Goal: Task Accomplishment & Management: Manage account settings

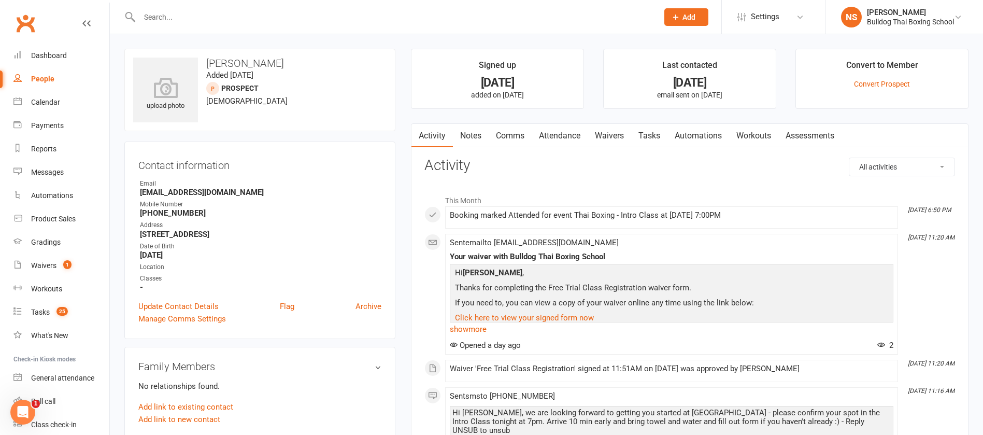
click at [470, 135] on link "Notes" at bounding box center [471, 136] width 36 height 24
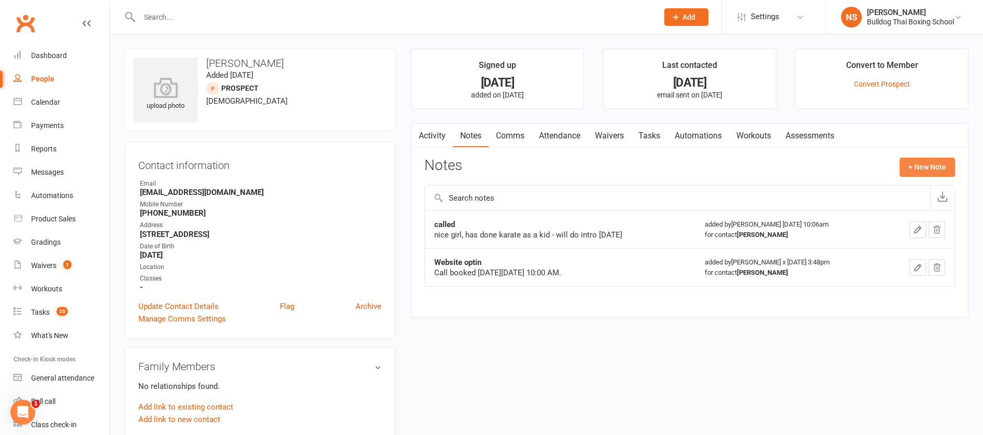
click at [943, 164] on button "+ New Note" at bounding box center [926, 167] width 55 height 19
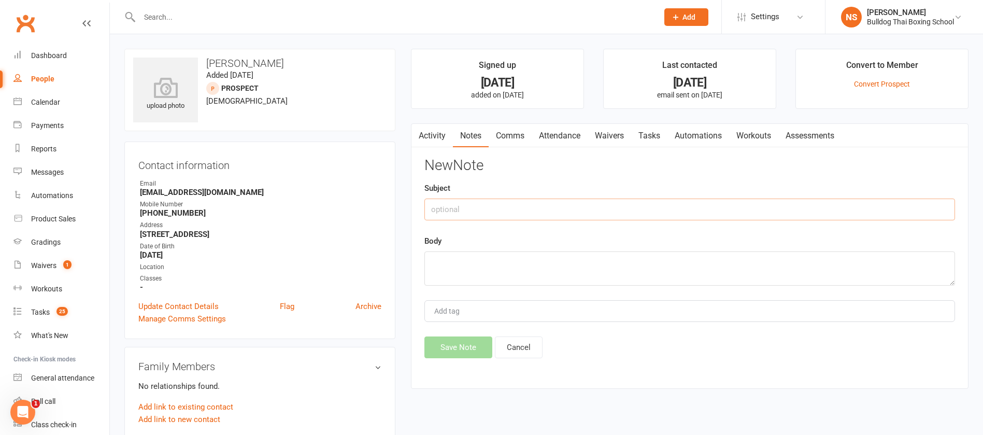
click at [517, 211] on input "text" at bounding box center [689, 209] width 531 height 22
type input "called"
click at [457, 264] on textarea at bounding box center [689, 268] width 531 height 34
type textarea "she will do 28 day 149"
click at [467, 347] on button "Save Note" at bounding box center [458, 347] width 68 height 22
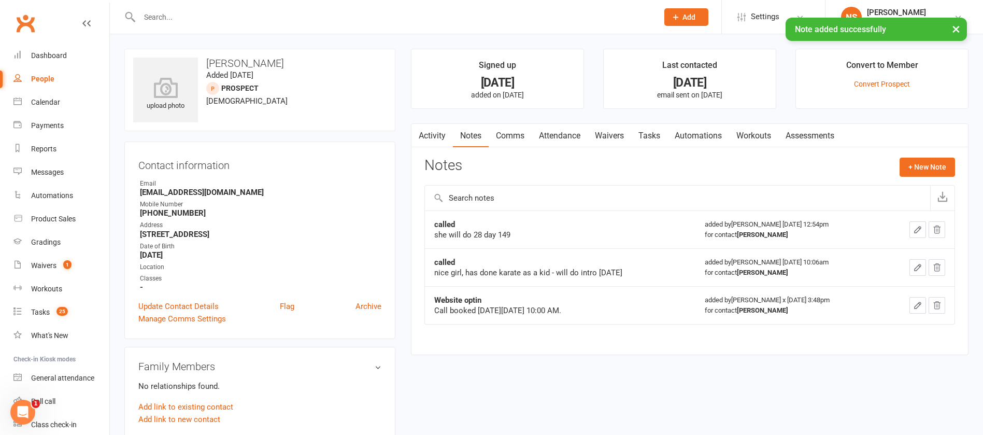
click at [510, 136] on link "Comms" at bounding box center [510, 136] width 43 height 24
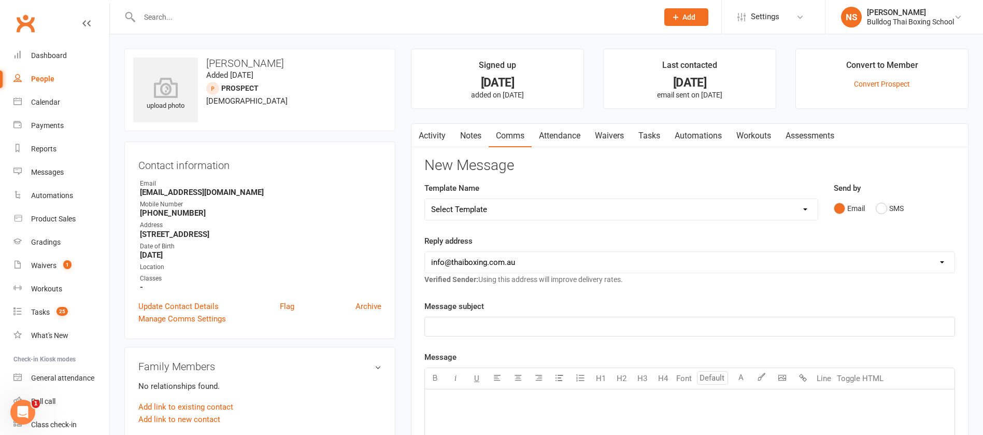
click at [511, 212] on select "Select Template [Email] Price Increase 28 Day Kick starter [SMS] 10 Pass Check …" at bounding box center [621, 209] width 393 height 21
select select "20"
click at [425, 199] on select "Select Template [Email] Price Increase 28 Day Kick starter [SMS] 10 Pass Check …" at bounding box center [621, 209] width 393 height 21
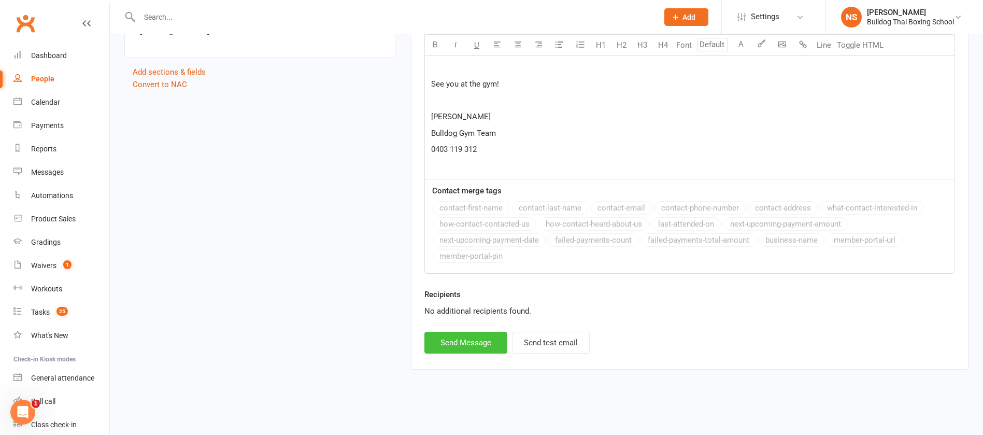
scroll to position [736, 0]
click at [477, 347] on button "Send Message" at bounding box center [465, 342] width 83 height 22
select select
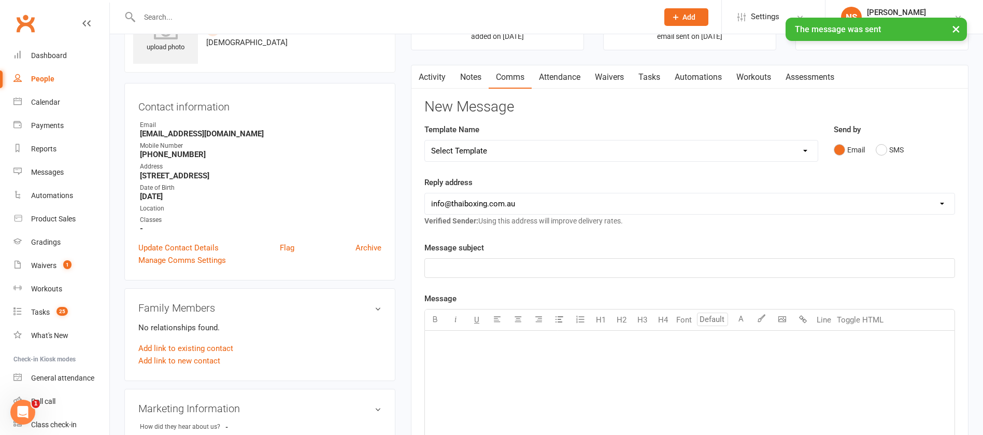
scroll to position [44, 0]
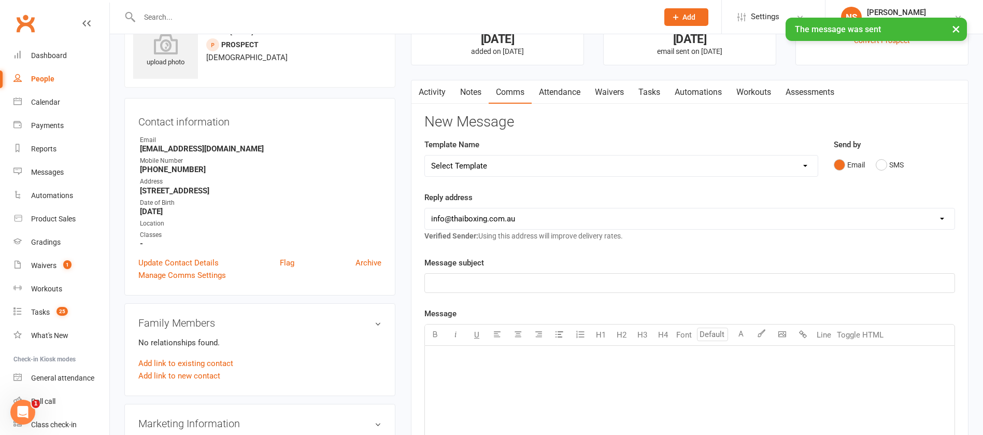
click at [613, 93] on link "Waivers" at bounding box center [610, 92] width 44 height 24
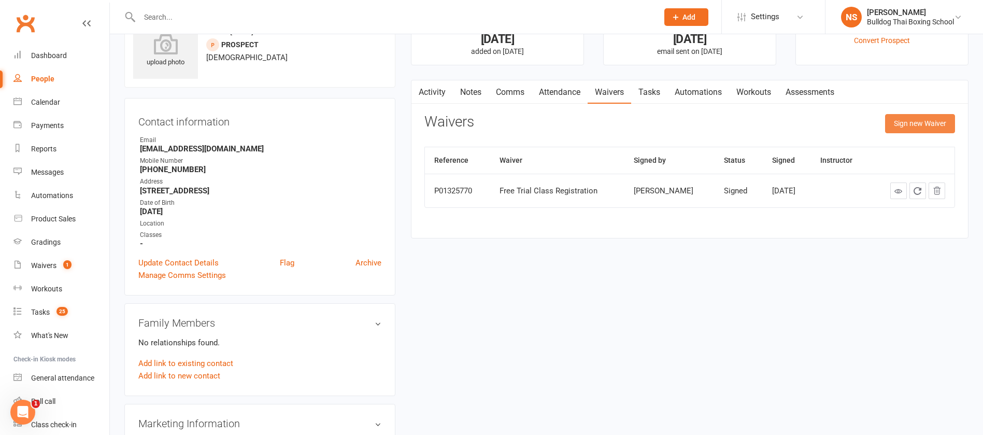
click at [909, 121] on button "Sign new Waiver" at bounding box center [920, 123] width 70 height 19
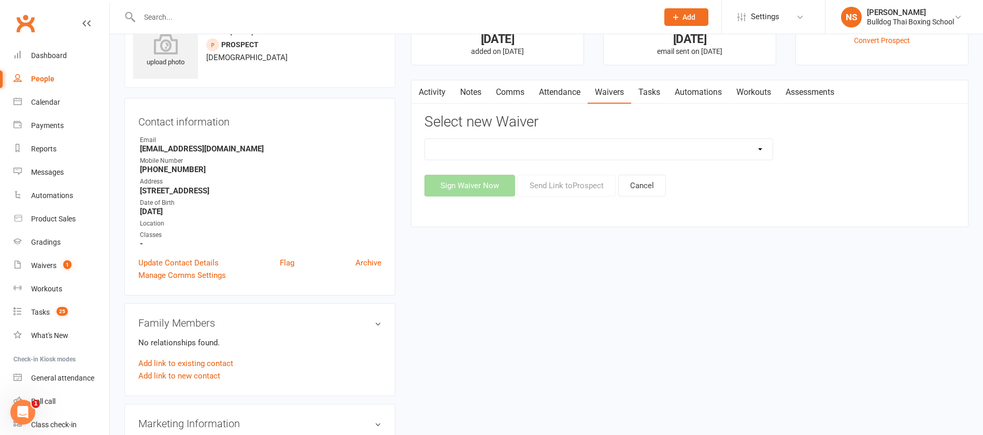
click at [527, 147] on select "12 Month Contract 14 Day Kick Off 28 Day 99 and RO 35 28 Day Kick Starter $149 …" at bounding box center [599, 149] width 348 height 21
select select "7365"
click at [425, 139] on select "12 Month Contract 14 Day Kick Off 28 Day 99 and RO 35 28 Day Kick Starter $149 …" at bounding box center [599, 149] width 348 height 21
click at [557, 188] on button "Send Link to Prospect" at bounding box center [567, 186] width 98 height 22
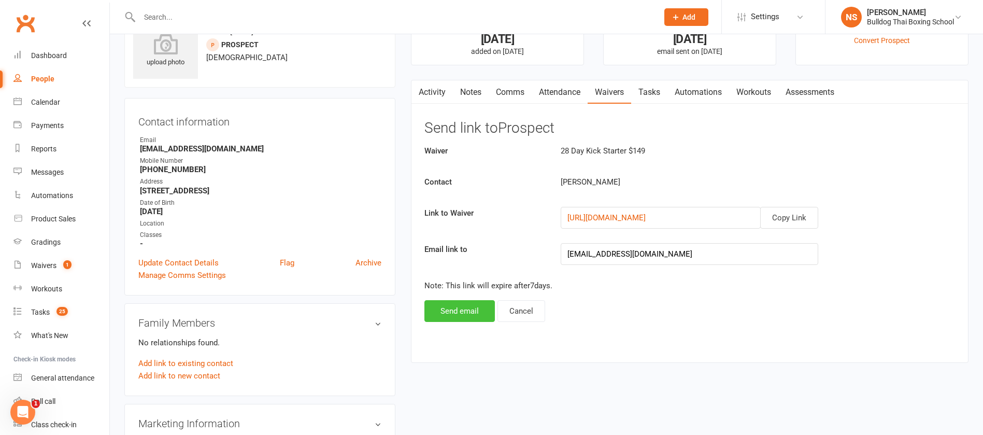
click at [449, 309] on button "Send email" at bounding box center [459, 311] width 70 height 22
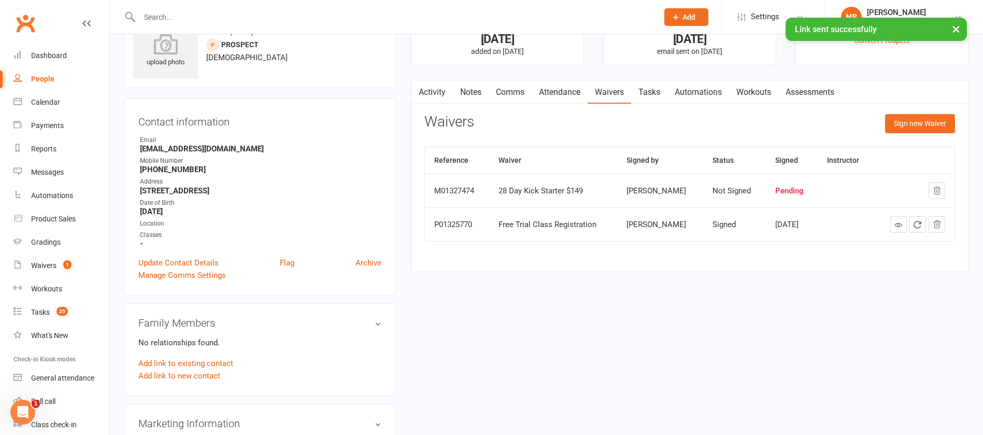
drag, startPoint x: 651, startPoint y: 94, endPoint x: 693, endPoint y: 97, distance: 41.6
click at [653, 95] on link "Tasks" at bounding box center [649, 92] width 36 height 24
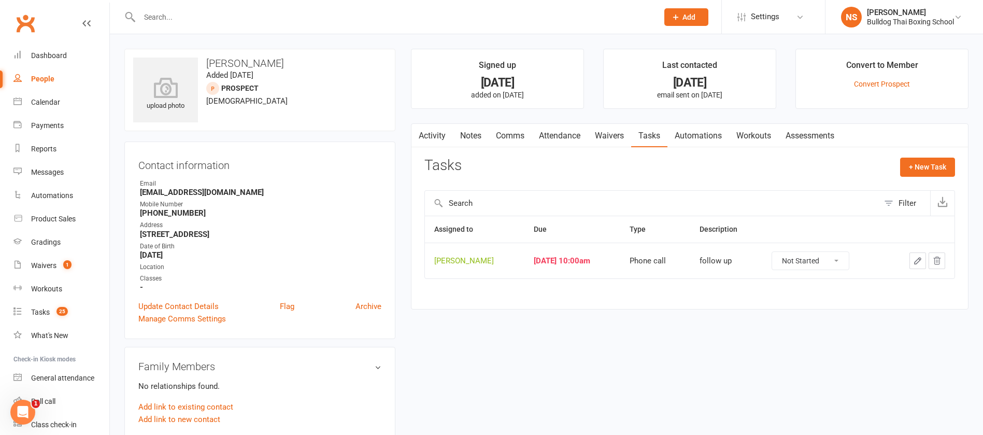
click at [913, 261] on icon "button" at bounding box center [917, 260] width 9 height 9
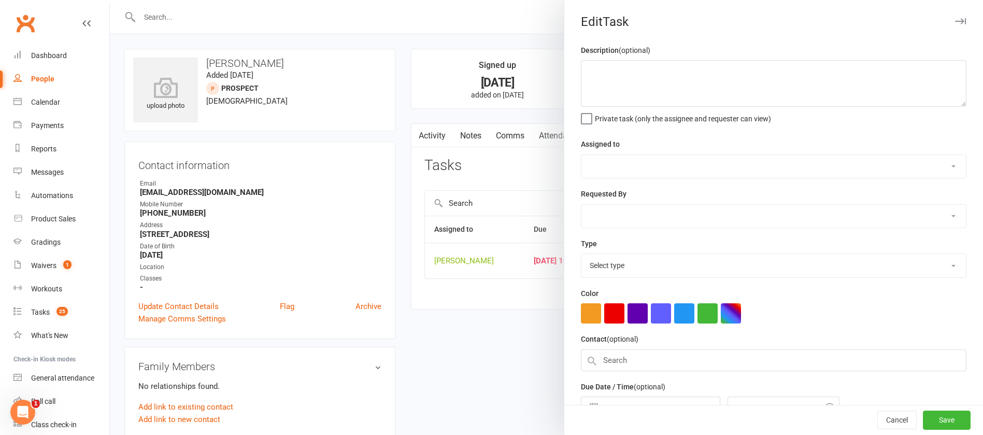
type textarea "follow up"
select select "12940"
select select "45795"
type input "[DATE]"
type input "10:00am"
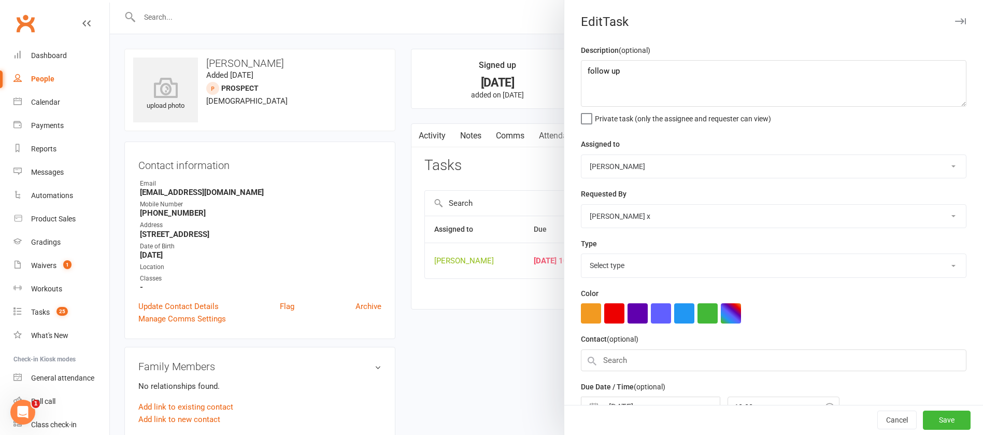
select select "12048"
drag, startPoint x: 661, startPoint y: 79, endPoint x: 569, endPoint y: 75, distance: 91.3
click at [570, 75] on div "Description (optional) follow up Private task (only the assignee and requester …" at bounding box center [773, 253] width 419 height 418
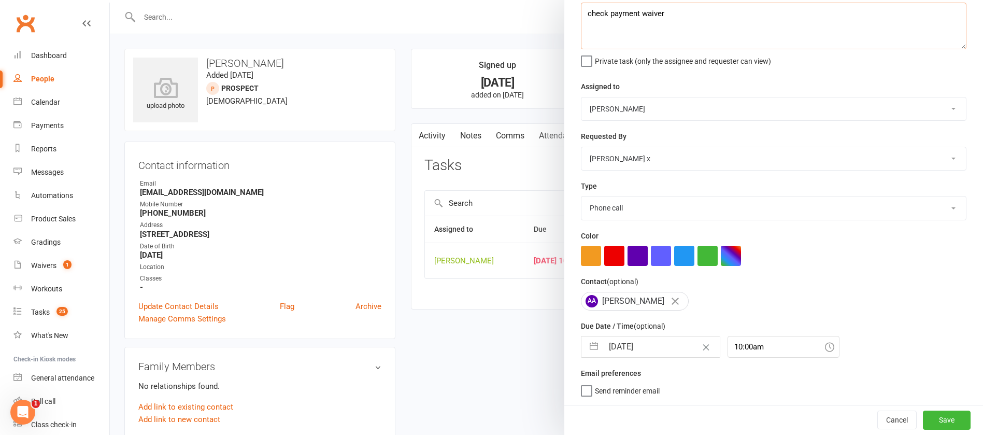
type textarea "check payment waiver"
select select "6"
select select "2025"
select select "7"
select select "2025"
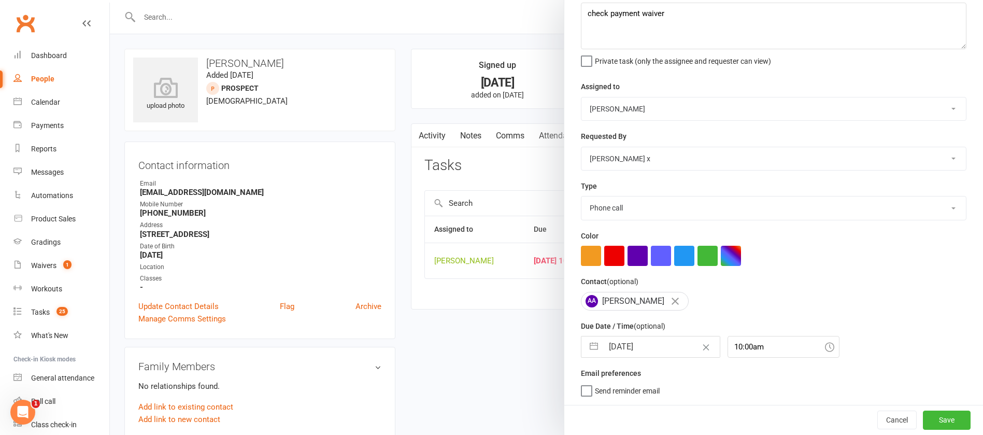
select select "8"
select select "2025"
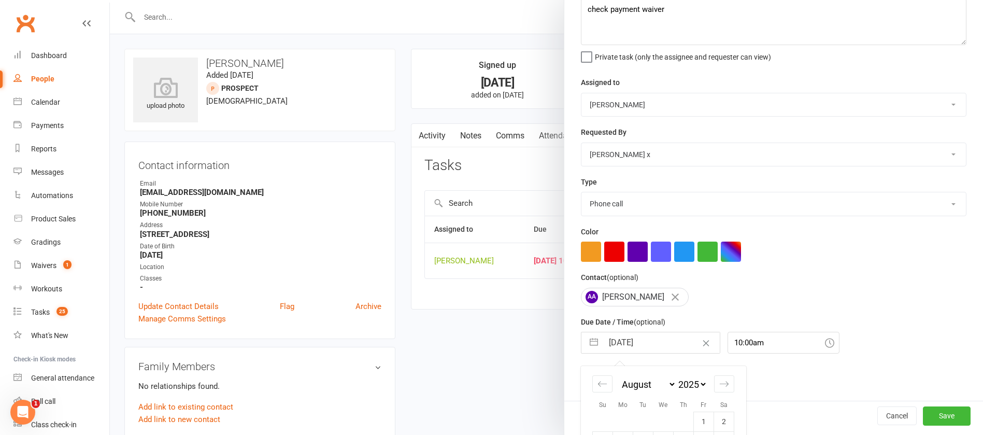
click at [654, 342] on input "[DATE]" at bounding box center [661, 342] width 117 height 21
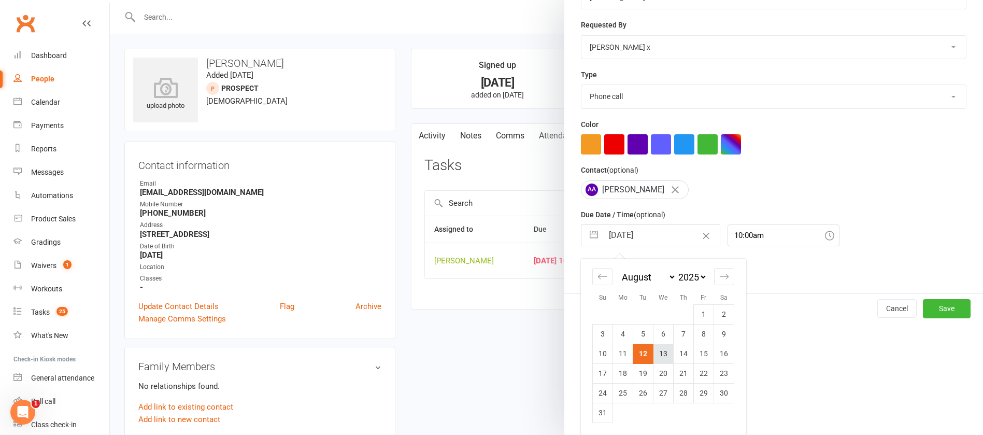
click at [657, 350] on td "13" at bounding box center [663, 354] width 20 height 20
type input "13 Aug 2025"
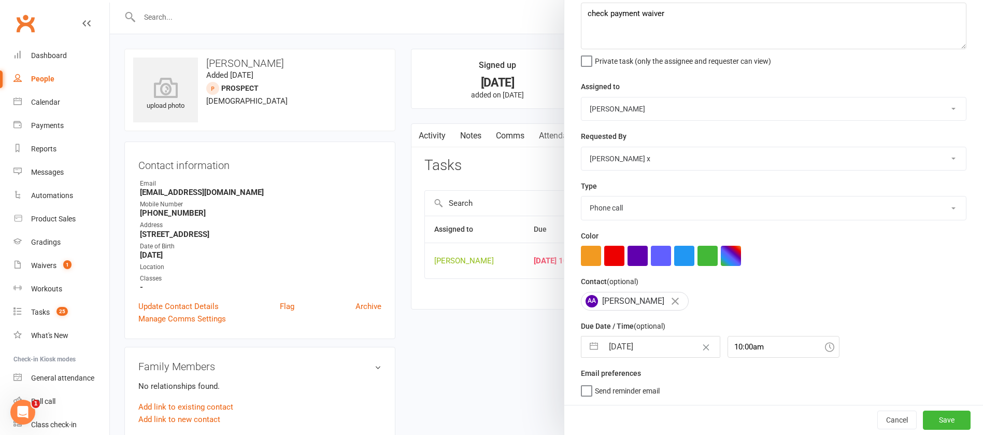
scroll to position [62, 0]
click at [924, 415] on button "Save" at bounding box center [947, 419] width 48 height 19
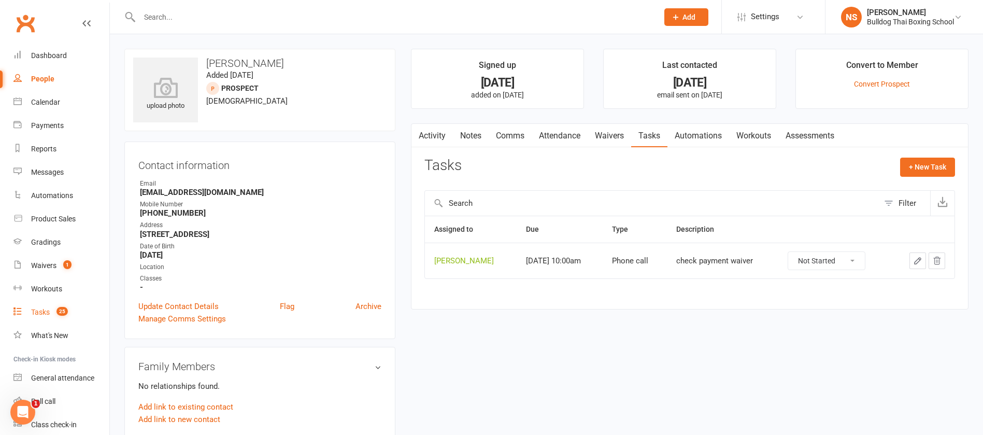
click at [44, 306] on link "Tasks 25" at bounding box center [61, 311] width 96 height 23
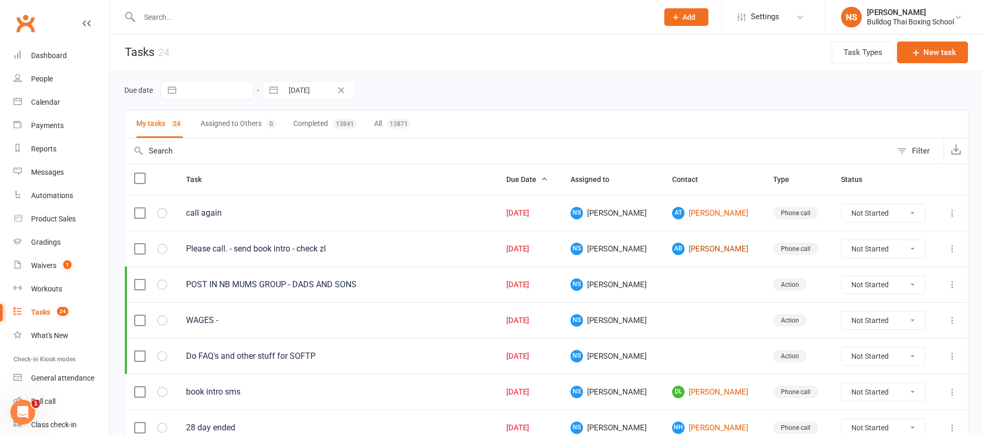
click at [684, 245] on link "AB [PERSON_NAME]" at bounding box center [713, 248] width 82 height 12
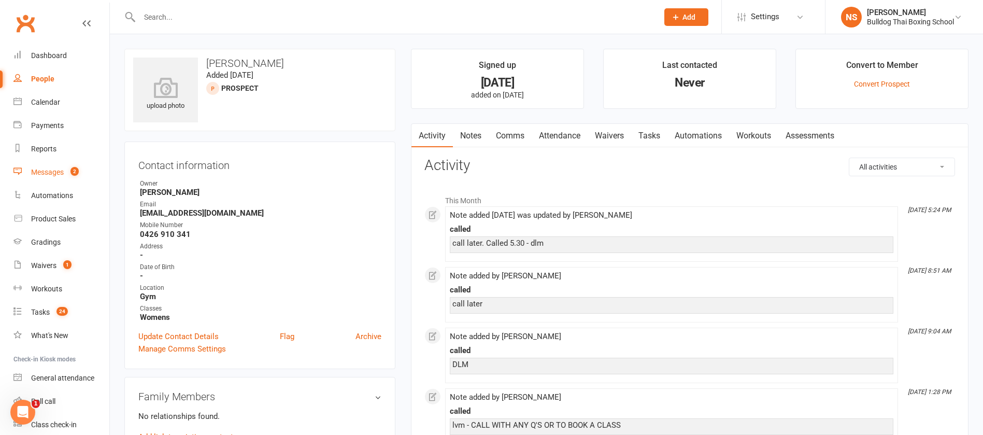
click at [48, 178] on link "Messages 2" at bounding box center [61, 172] width 96 height 23
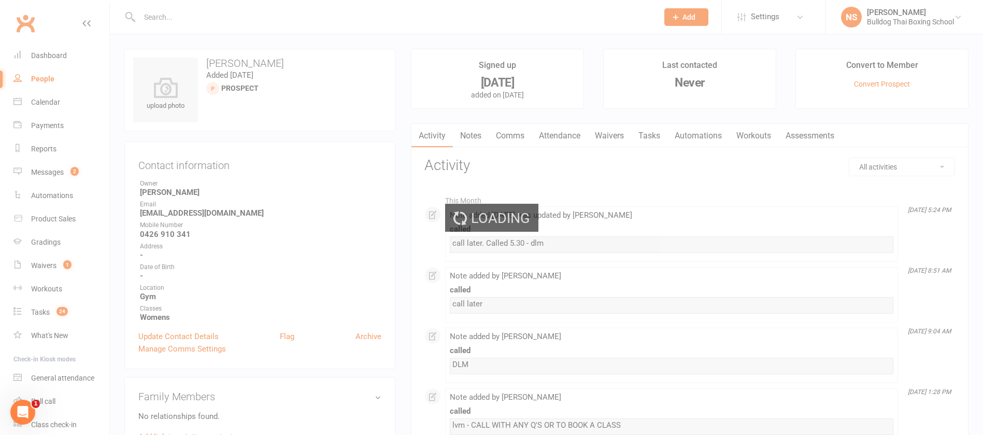
click at [53, 173] on div "Loading" at bounding box center [491, 217] width 983 height 435
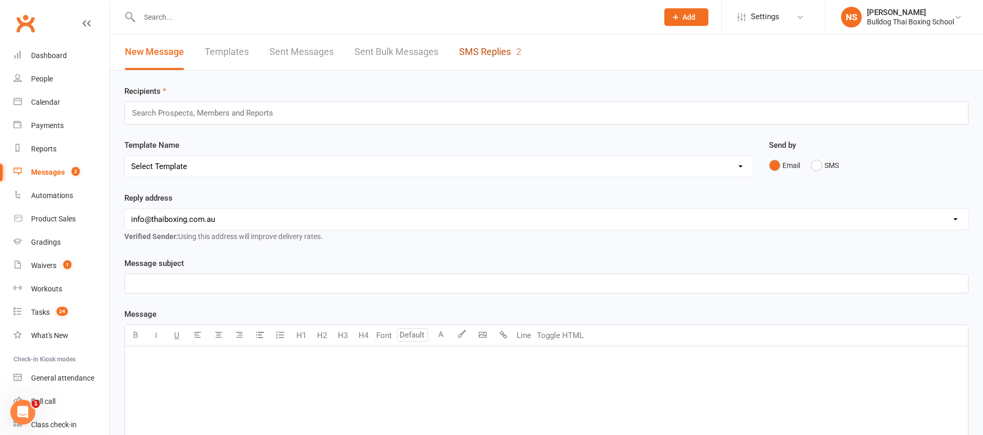
click at [480, 49] on link "SMS Replies 2" at bounding box center [490, 52] width 62 height 36
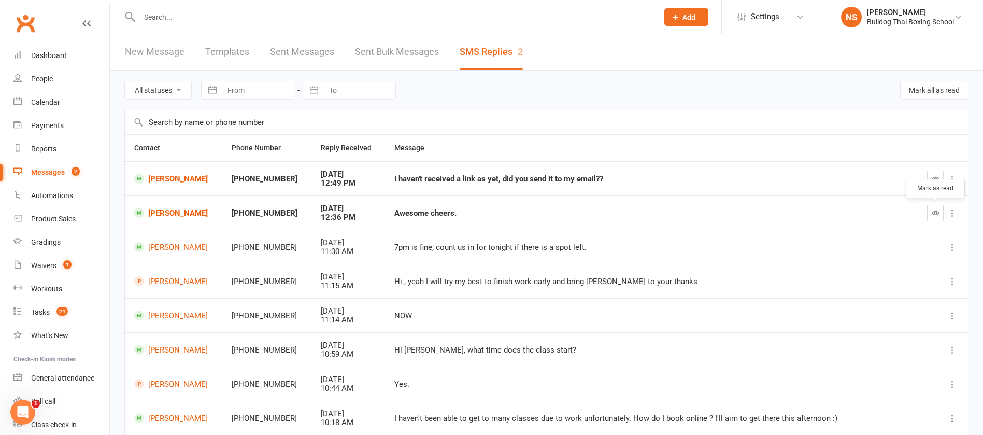
click at [933, 214] on icon "button" at bounding box center [936, 213] width 8 height 8
click at [936, 175] on icon "button" at bounding box center [936, 179] width 8 height 8
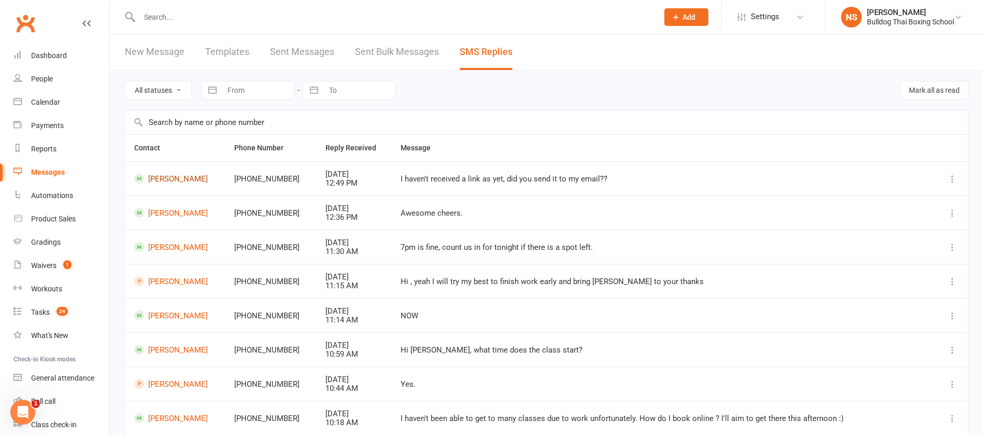
click at [199, 177] on link "[PERSON_NAME]" at bounding box center [174, 179] width 81 height 10
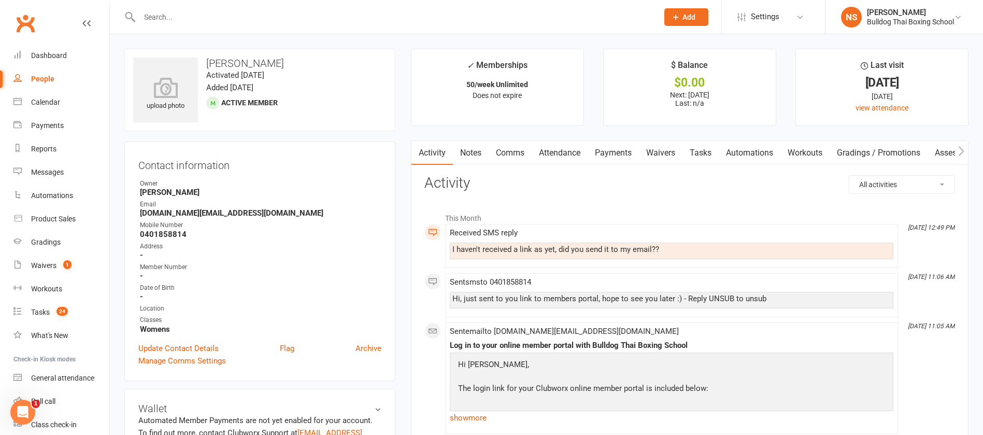
scroll to position [155, 0]
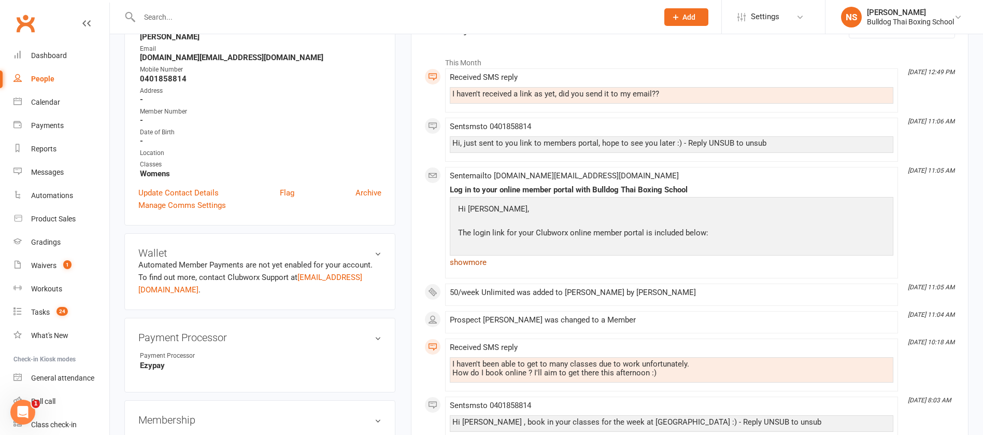
click at [481, 265] on link "show more" at bounding box center [671, 262] width 443 height 15
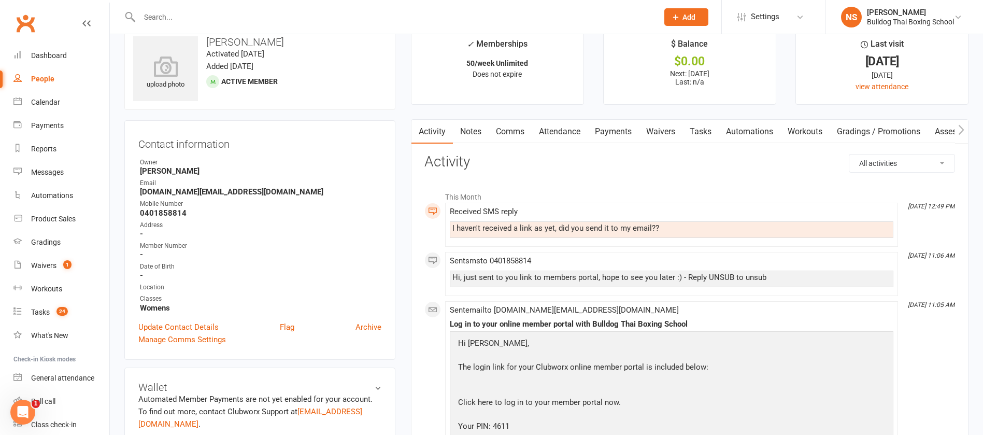
scroll to position [0, 0]
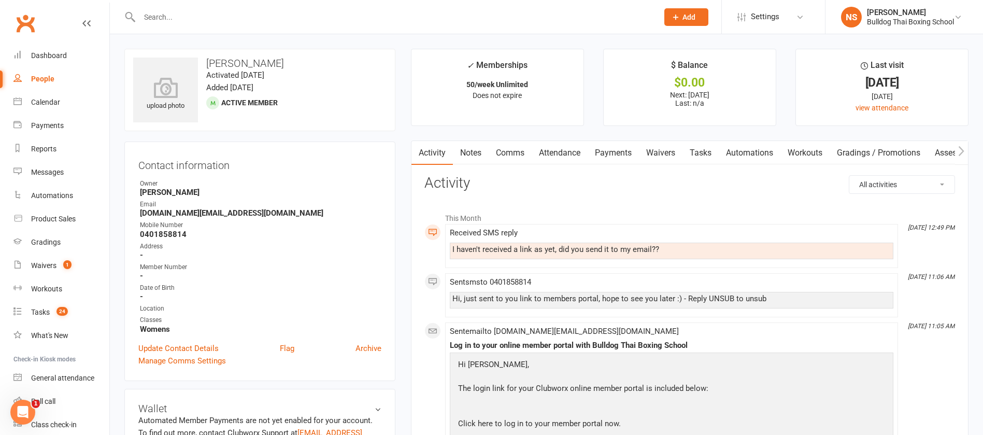
click at [513, 150] on link "Comms" at bounding box center [510, 153] width 43 height 24
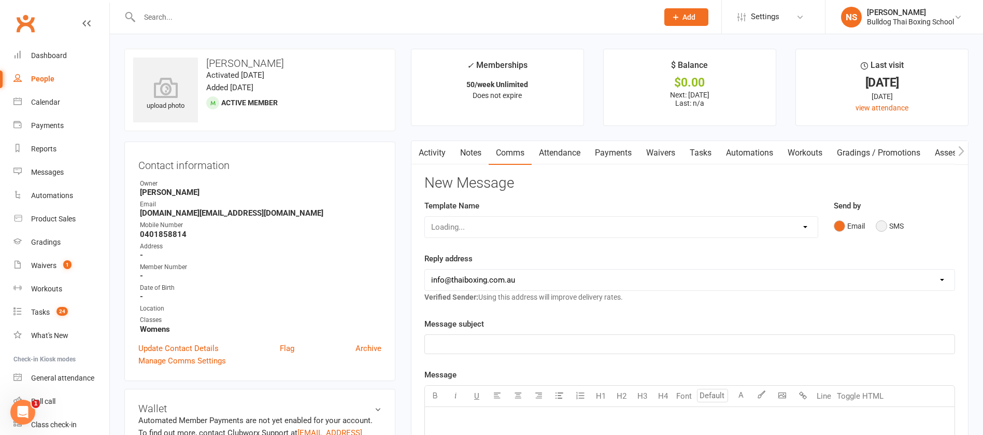
drag, startPoint x: 884, startPoint y: 227, endPoint x: 878, endPoint y: 231, distance: 6.5
click at [884, 227] on button "SMS" at bounding box center [890, 226] width 28 height 20
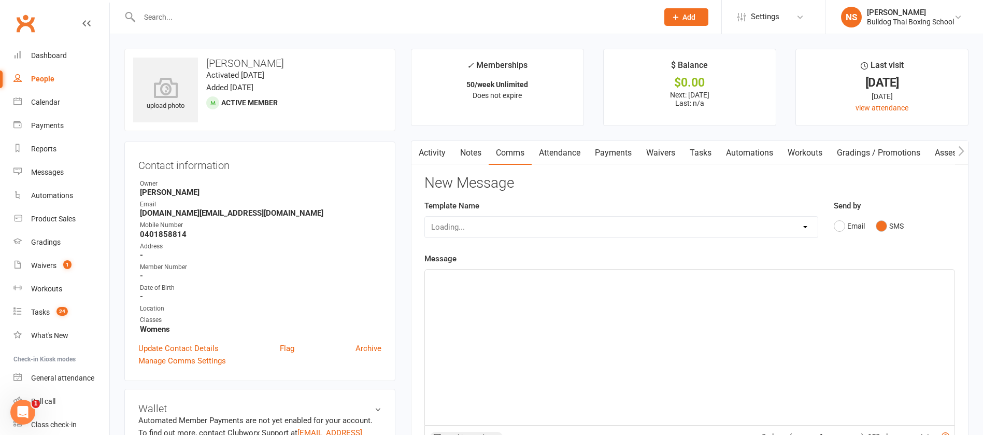
drag, startPoint x: 500, startPoint y: 296, endPoint x: 431, endPoint y: 337, distance: 80.6
click at [500, 294] on div "﻿" at bounding box center [689, 346] width 529 height 155
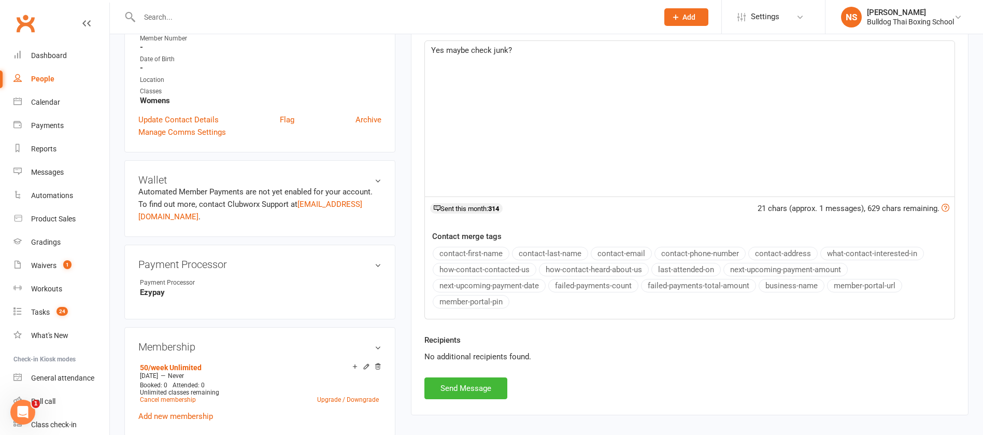
scroll to position [233, 0]
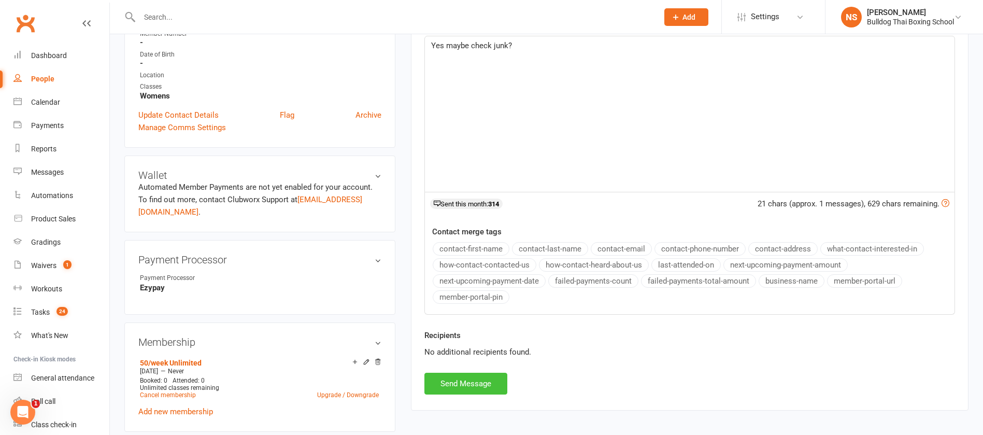
click at [480, 378] on button "Send Message" at bounding box center [465, 384] width 83 height 22
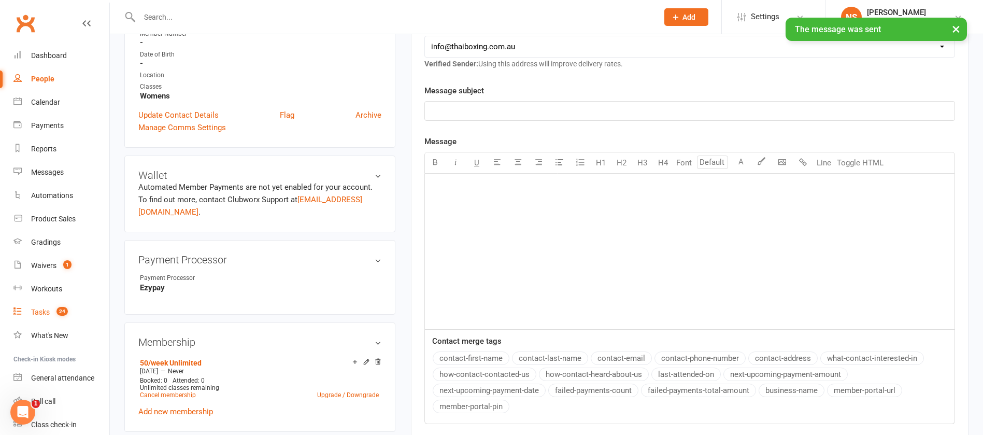
click at [38, 311] on div "Tasks" at bounding box center [40, 312] width 19 height 8
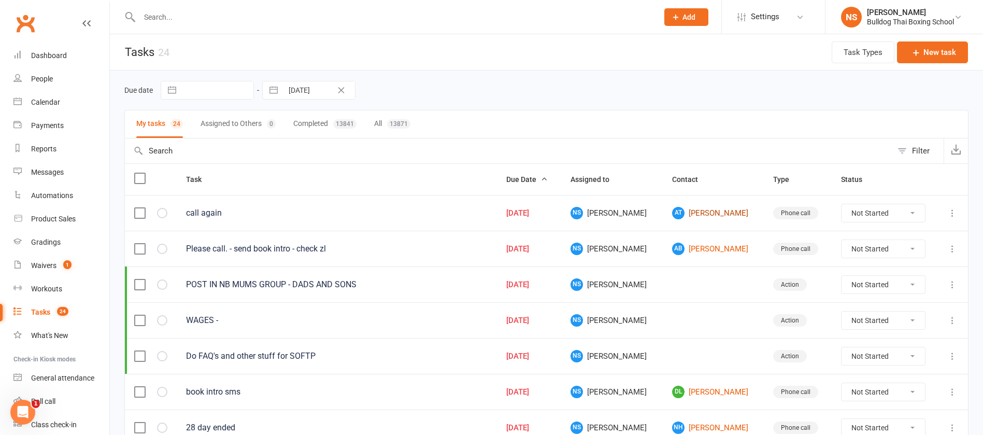
click at [695, 215] on link "AT [PERSON_NAME]" at bounding box center [713, 213] width 82 height 12
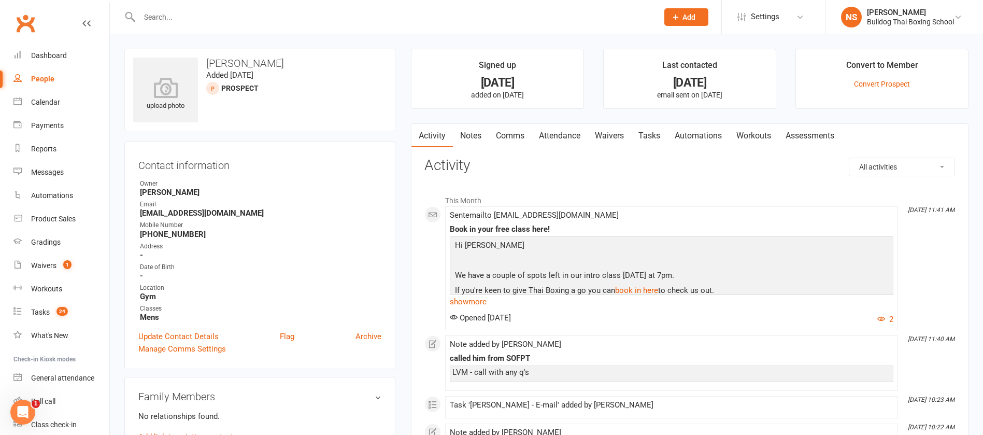
click at [475, 133] on link "Notes" at bounding box center [471, 136] width 36 height 24
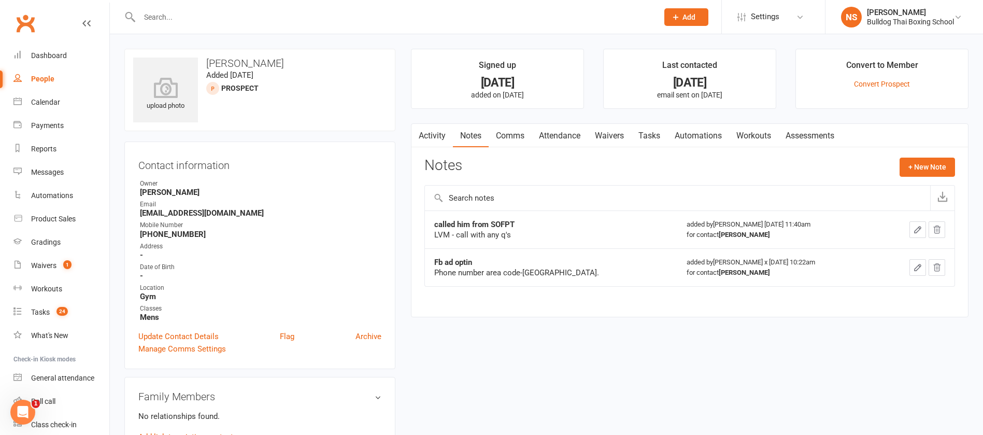
click at [435, 131] on link "Activity" at bounding box center [431, 136] width 41 height 24
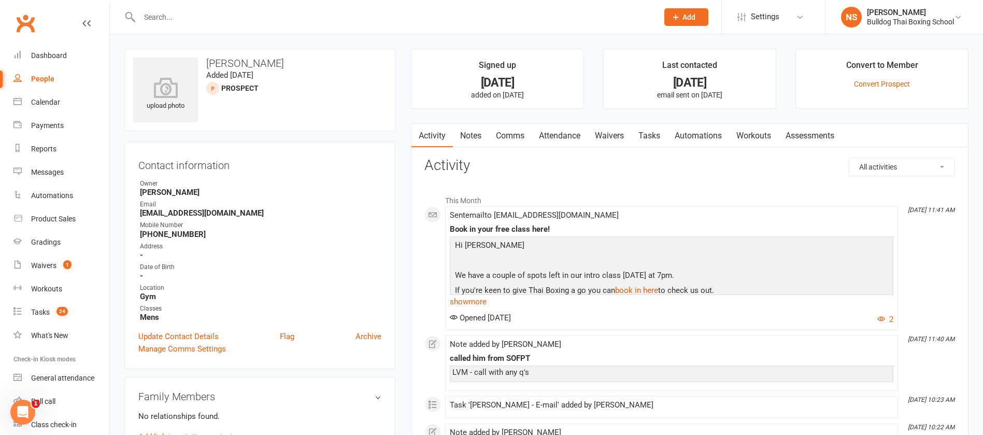
click at [652, 130] on link "Tasks" at bounding box center [649, 136] width 36 height 24
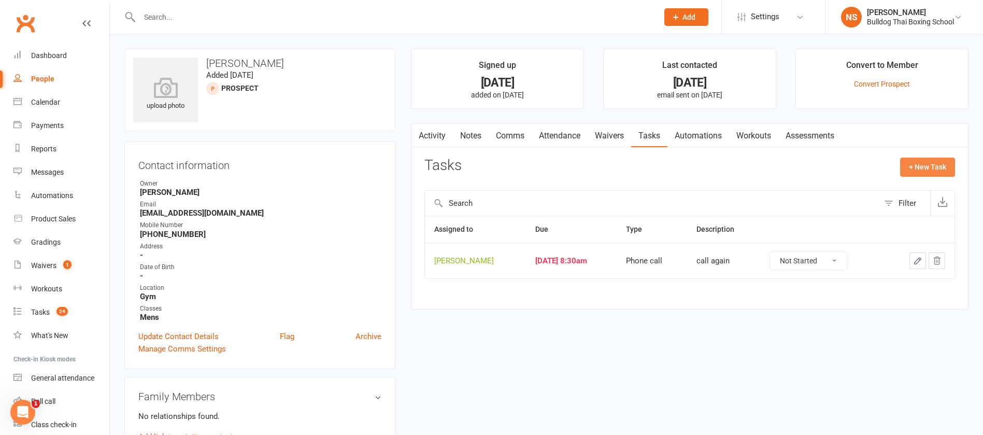
click at [936, 161] on button "+ New Task" at bounding box center [927, 167] width 55 height 19
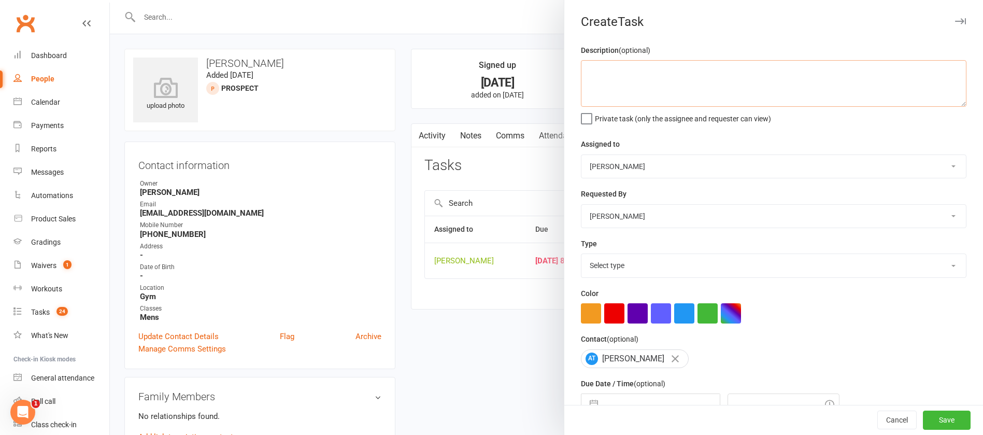
drag, startPoint x: 585, startPoint y: 79, endPoint x: 591, endPoint y: 81, distance: 5.4
click at [590, 81] on textarea at bounding box center [773, 83] width 385 height 47
click at [612, 76] on textarea "called" at bounding box center [773, 83] width 385 height 47
type textarea "called"
click at [891, 421] on button "Cancel" at bounding box center [896, 420] width 39 height 19
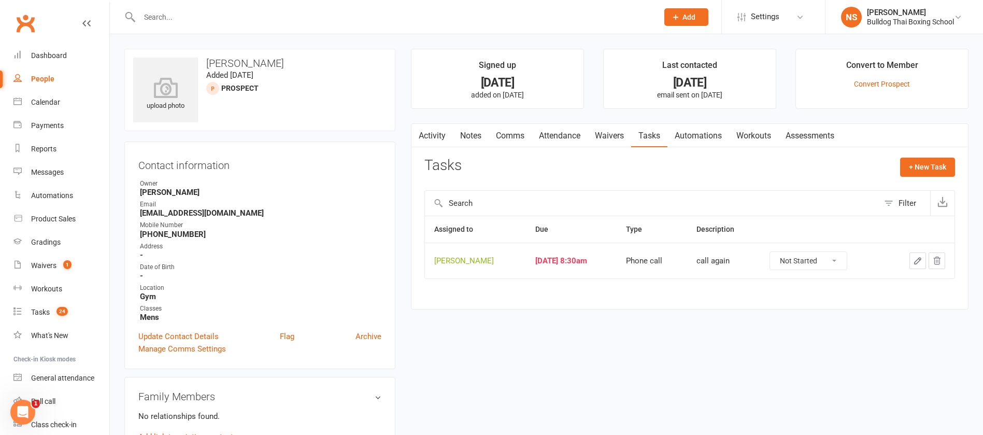
click at [472, 137] on link "Notes" at bounding box center [471, 136] width 36 height 24
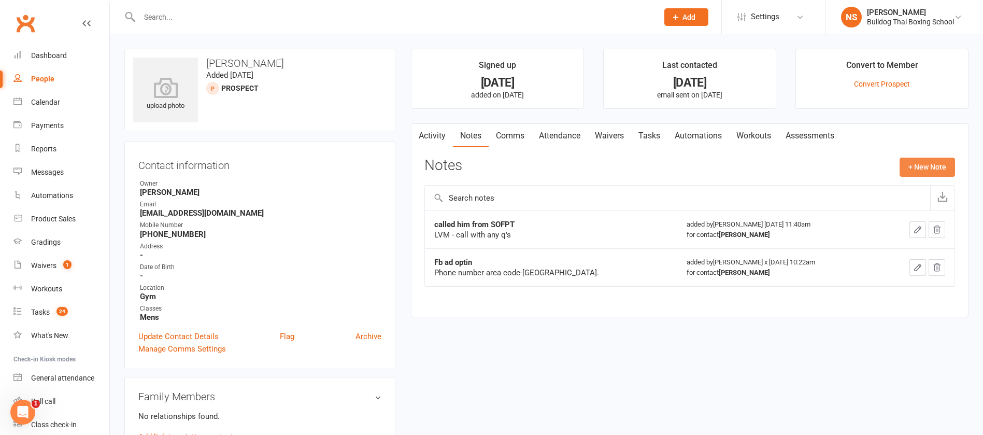
click at [929, 169] on button "+ New Note" at bounding box center [926, 167] width 55 height 19
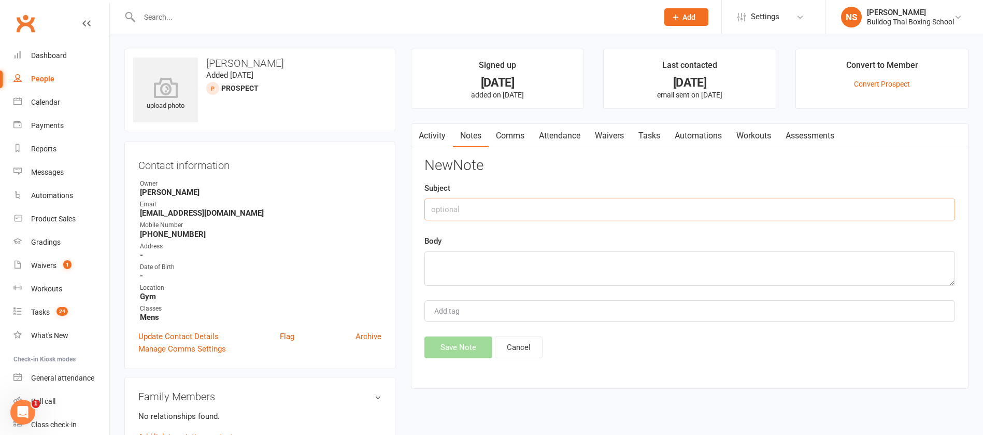
click at [446, 211] on input "text" at bounding box center [689, 209] width 531 height 22
type input "called"
drag, startPoint x: 476, startPoint y: 256, endPoint x: 471, endPoint y: 260, distance: 6.0
click at [475, 261] on textarea at bounding box center [689, 268] width 531 height 34
type textarea "DLM - call later"
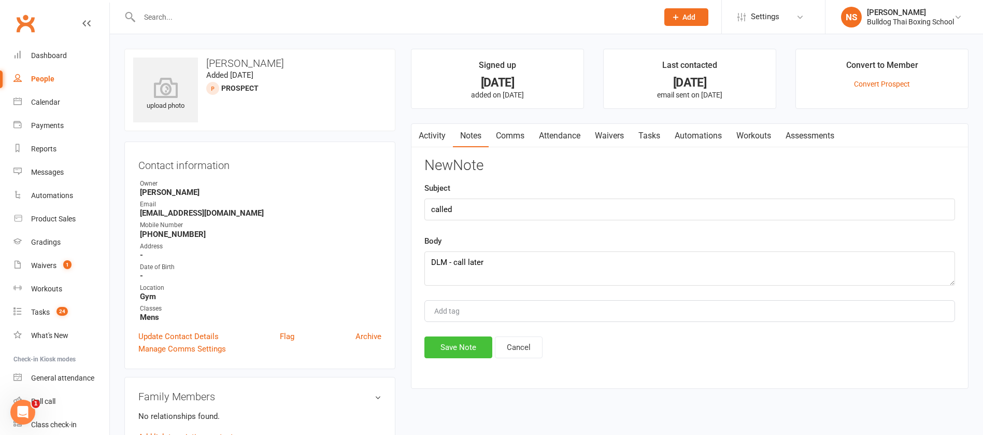
click at [462, 347] on button "Save Note" at bounding box center [458, 347] width 68 height 22
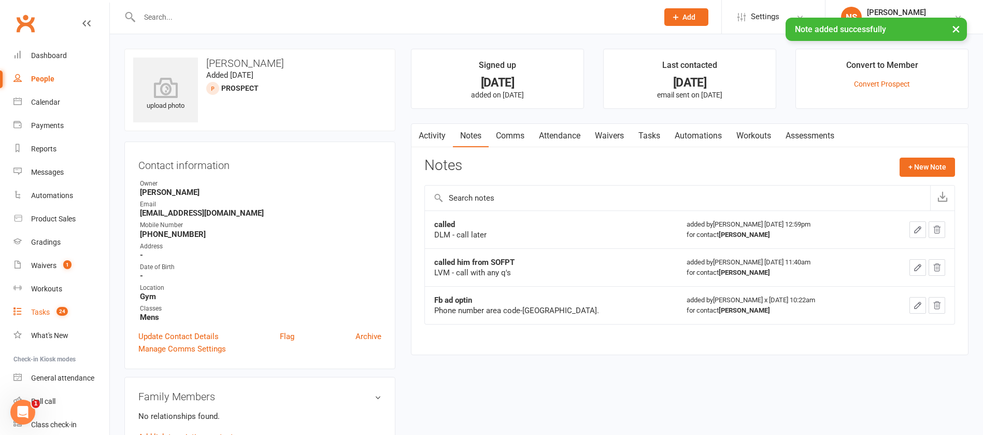
click at [45, 316] on div "Tasks" at bounding box center [40, 312] width 19 height 8
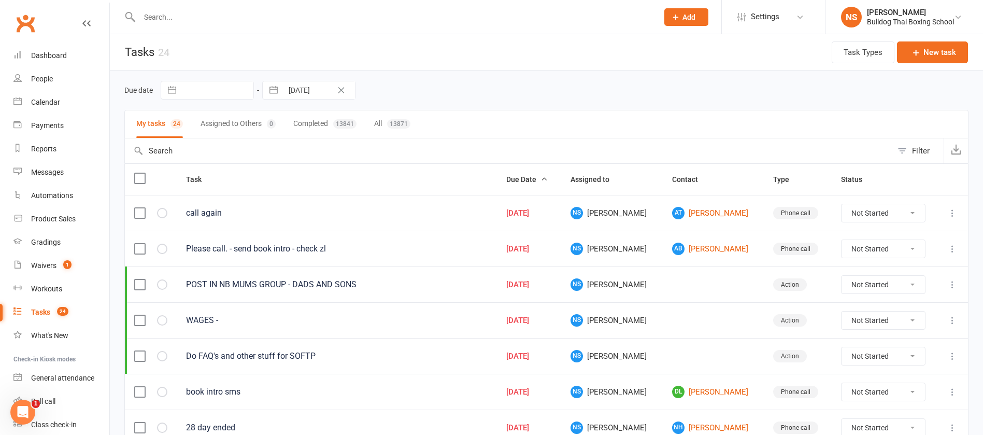
click at [951, 209] on icon at bounding box center [952, 213] width 10 height 10
click at [879, 251] on link "Edit" at bounding box center [894, 253] width 103 height 21
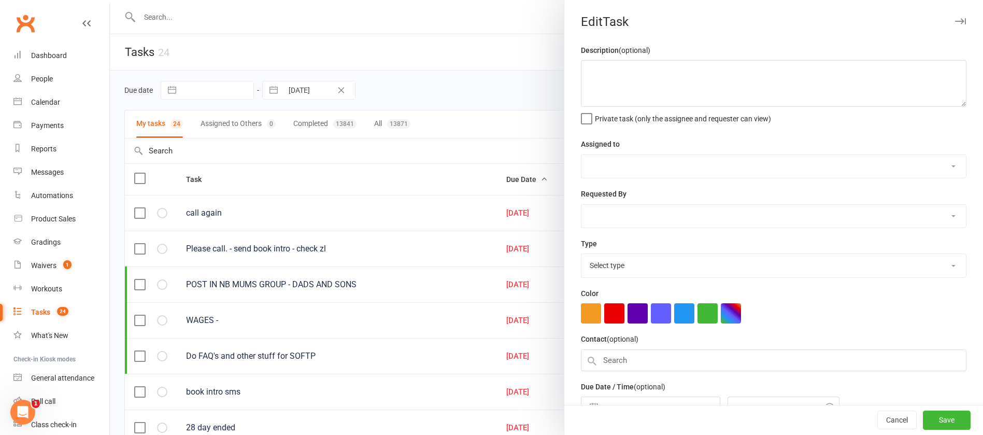
type textarea "call again"
select select "12940"
select select "45795"
type input "[DATE]"
type input "8:30am"
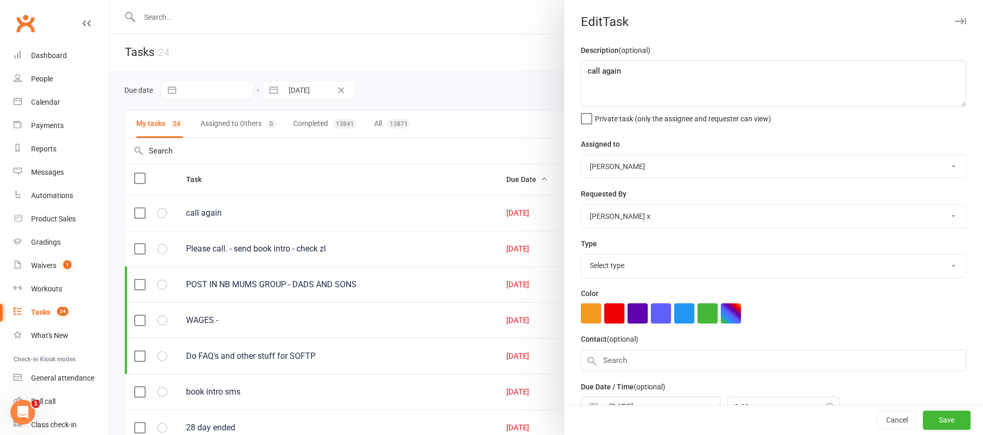
select select "12048"
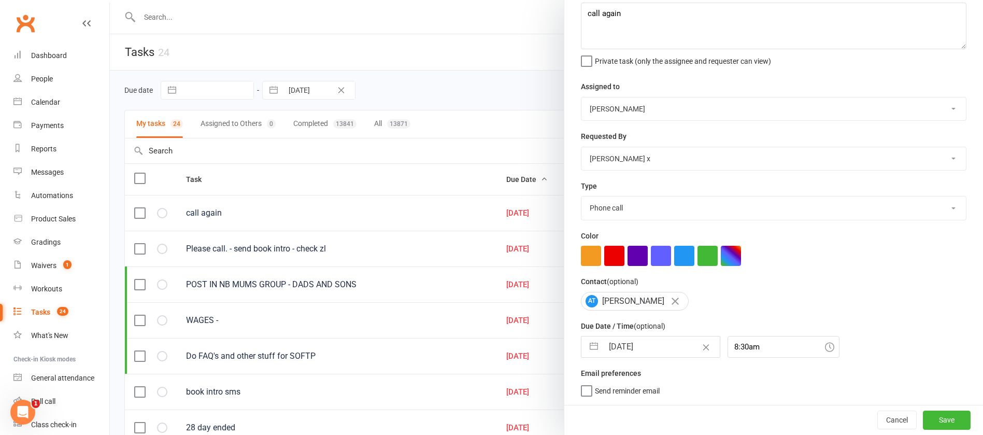
click at [650, 338] on input "[DATE]" at bounding box center [661, 346] width 117 height 21
select select "6"
select select "2025"
select select "7"
select select "2025"
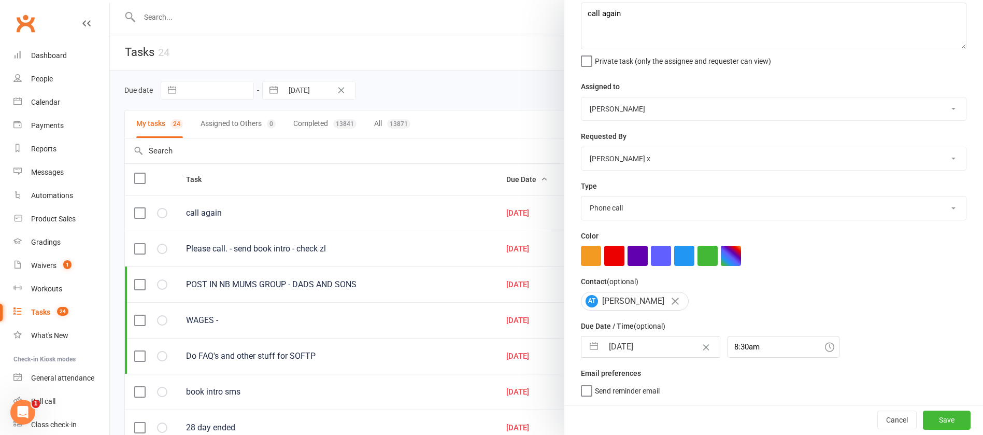
select select "8"
select select "2025"
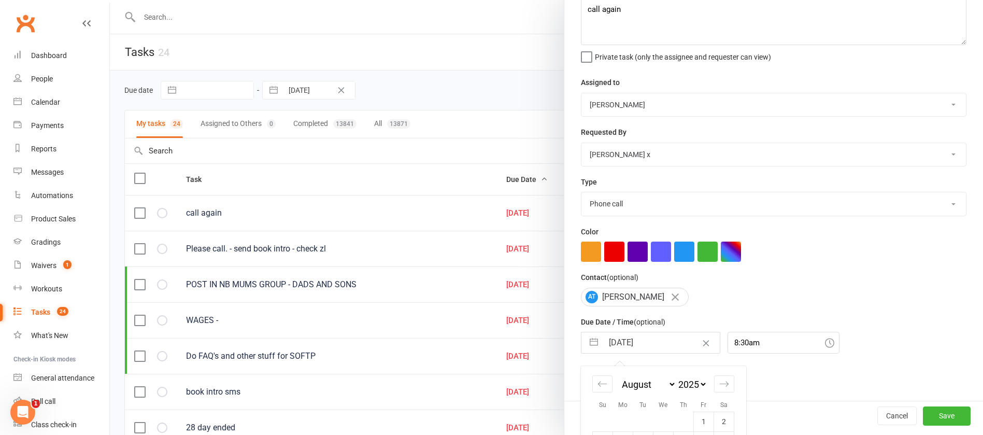
scroll to position [173, 0]
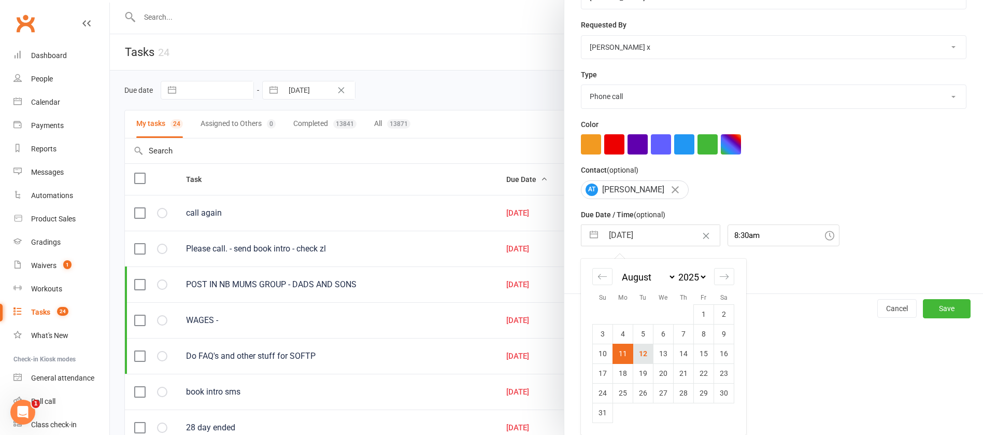
click at [637, 351] on td "12" at bounding box center [643, 354] width 20 height 20
type input "[DATE]"
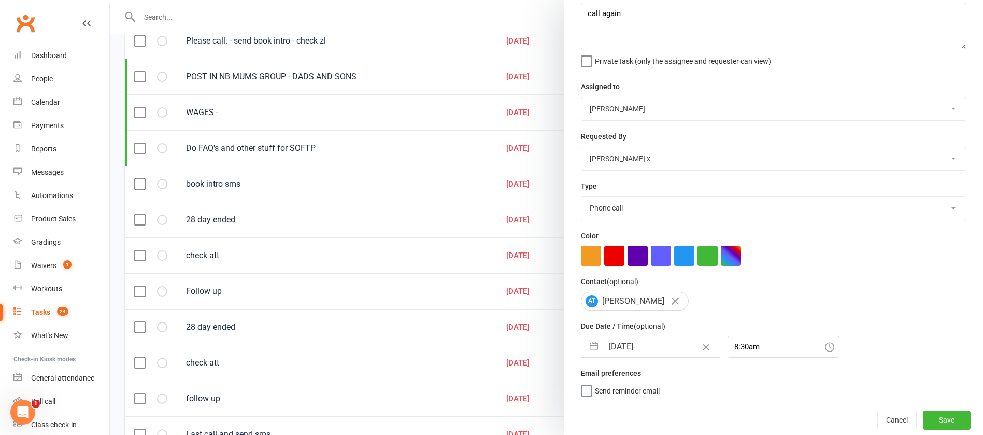
scroll to position [233, 0]
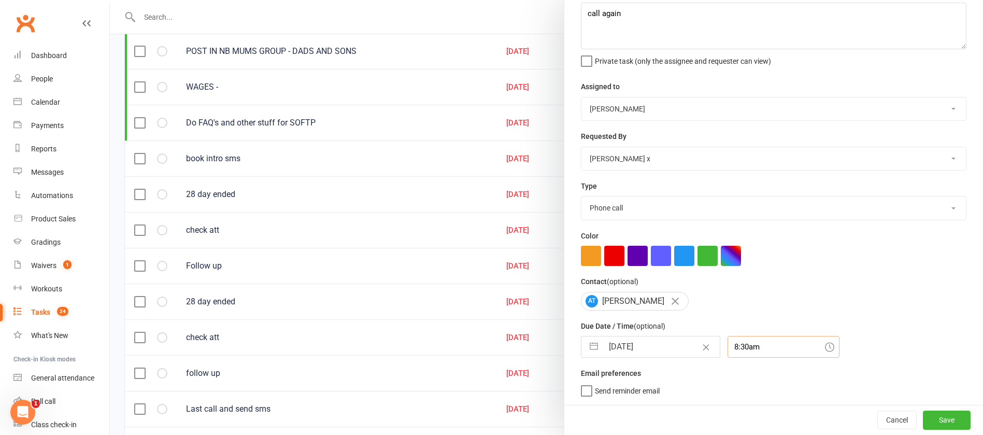
click at [758, 345] on div "8:30am" at bounding box center [783, 347] width 112 height 22
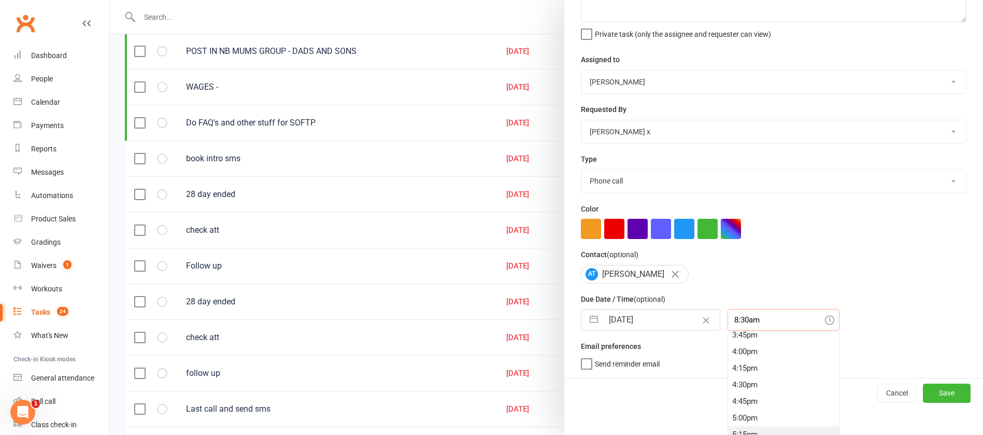
scroll to position [1091, 0]
click at [756, 403] on div "5:30pm" at bounding box center [783, 409] width 111 height 17
type input "5:30pm"
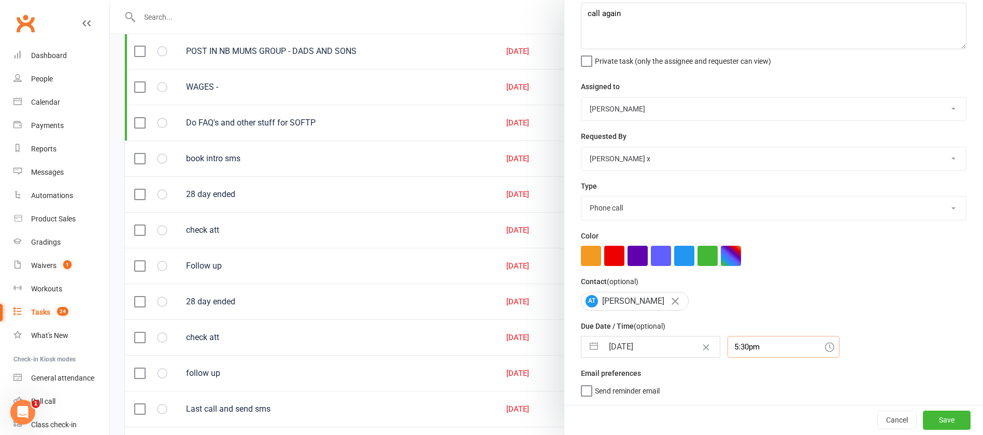
scroll to position [62, 0]
click at [923, 416] on button "Save" at bounding box center [947, 419] width 48 height 19
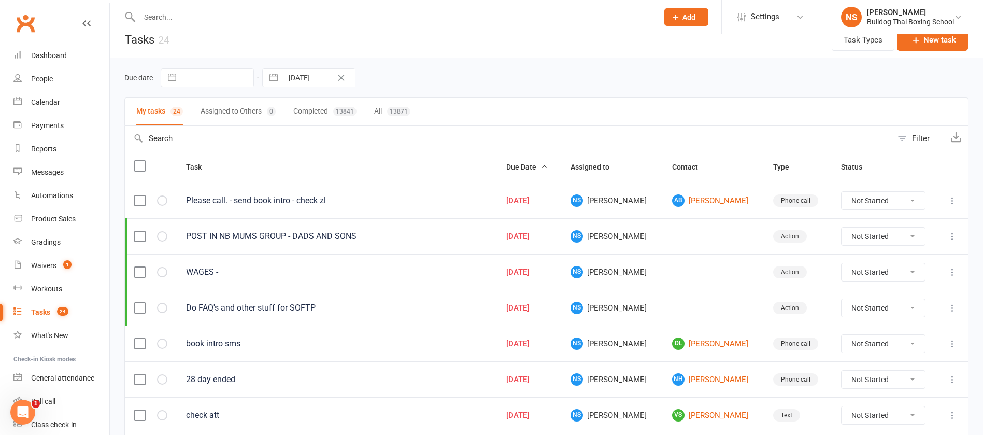
scroll to position [0, 0]
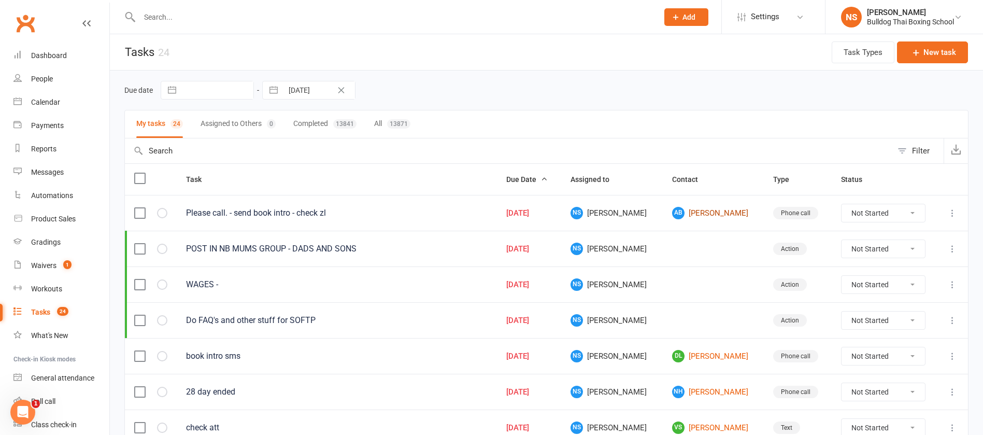
click at [695, 213] on link "AB [PERSON_NAME]" at bounding box center [713, 213] width 82 height 12
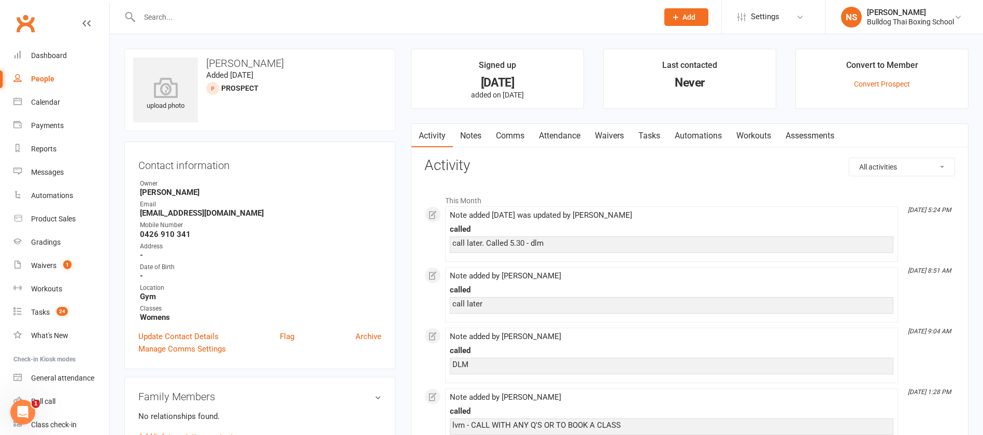
scroll to position [40, 0]
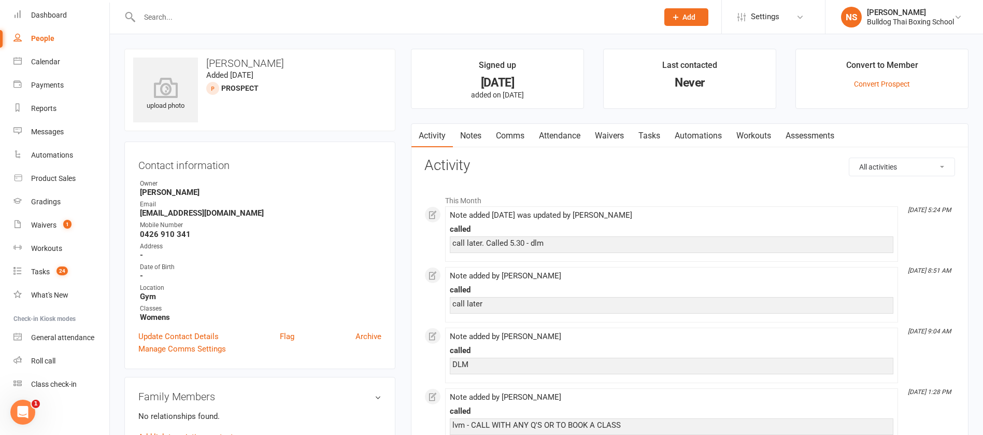
click at [475, 134] on link "Notes" at bounding box center [471, 136] width 36 height 24
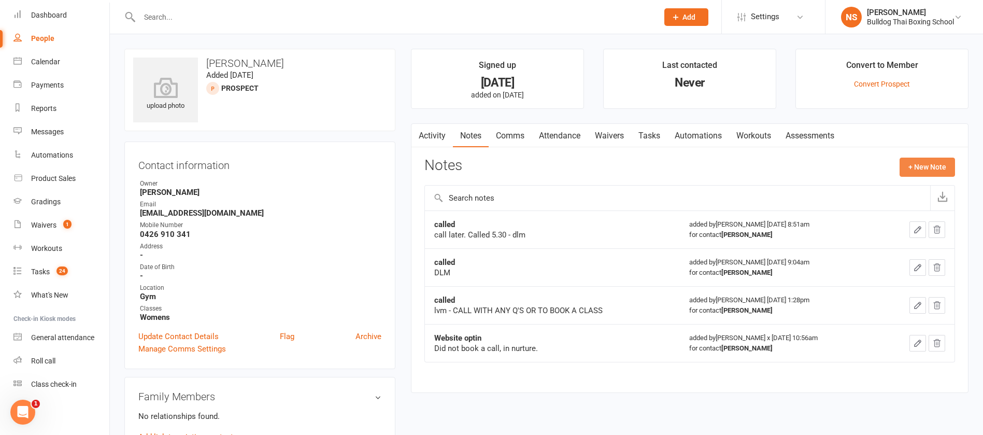
click at [919, 168] on button "+ New Note" at bounding box center [926, 167] width 55 height 19
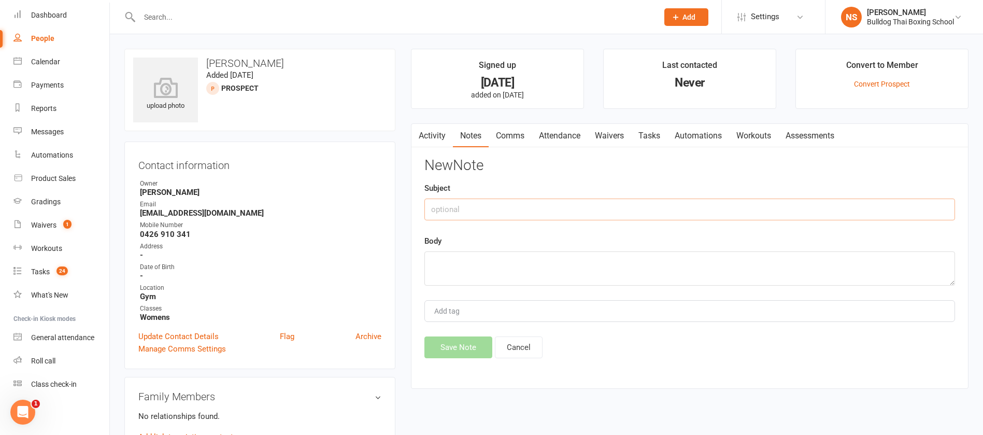
click at [463, 206] on input "text" at bounding box center [689, 209] width 531 height 22
type input "called"
drag, startPoint x: 452, startPoint y: 270, endPoint x: 455, endPoint y: 264, distance: 7.4
click at [453, 265] on textarea at bounding box center [689, 268] width 531 height 34
type textarea "LVm, call so we can get you booke din to try us out"
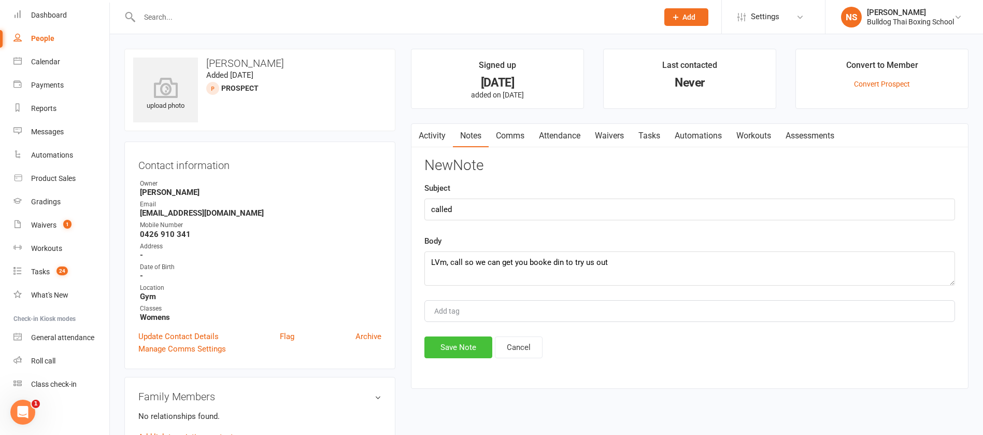
click at [467, 340] on button "Save Note" at bounding box center [458, 347] width 68 height 22
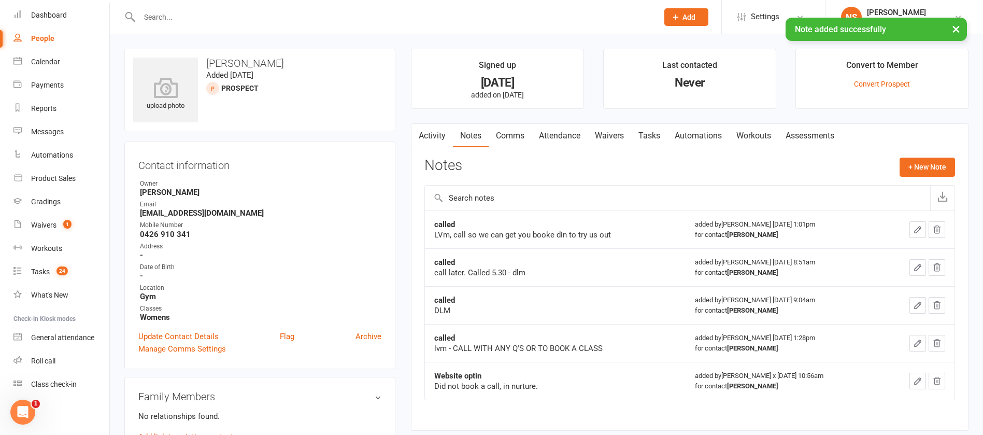
click at [644, 135] on link "Tasks" at bounding box center [649, 136] width 36 height 24
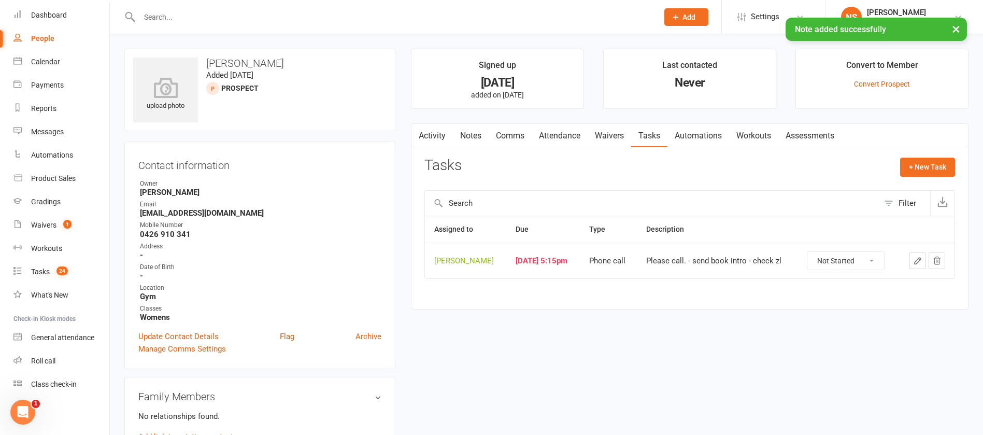
click at [915, 260] on icon "button" at bounding box center [917, 260] width 9 height 9
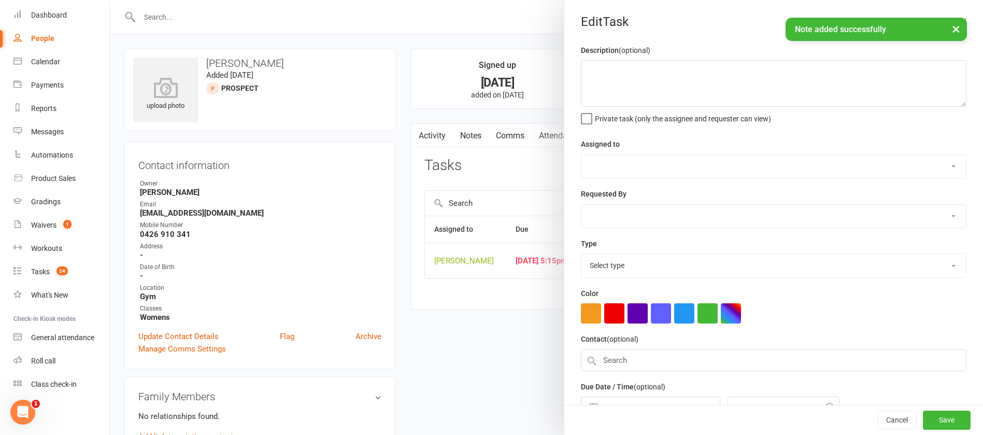
type textarea "Please call. - send book intro - check zl"
select select "12940"
select select "45795"
type input "[DATE]"
type input "5:15pm"
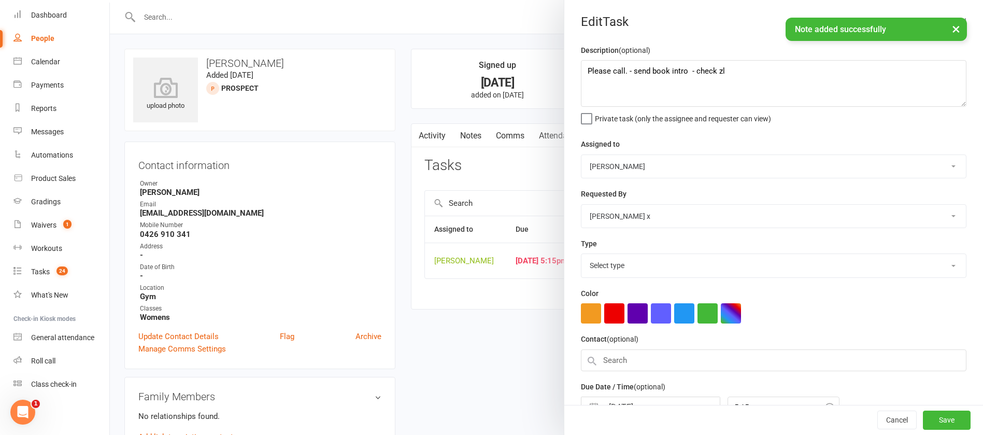
select select "12048"
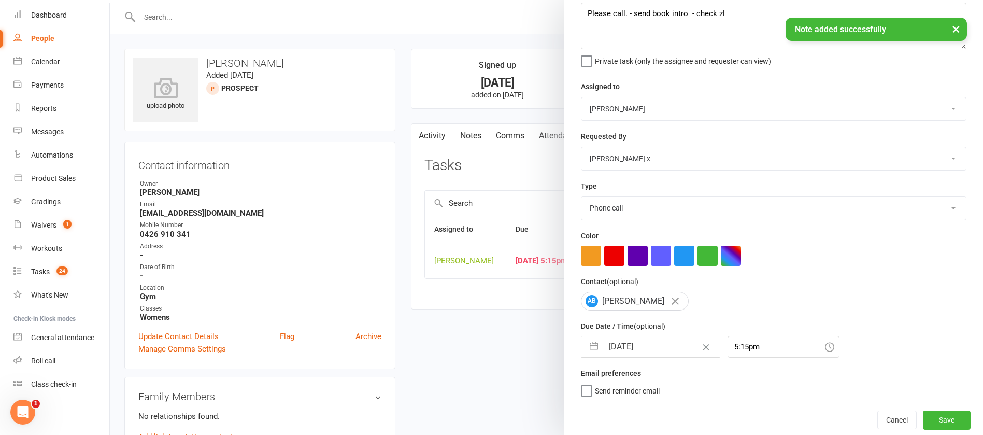
click at [653, 343] on input "[DATE]" at bounding box center [661, 346] width 117 height 21
select select "6"
select select "2025"
select select "7"
select select "2025"
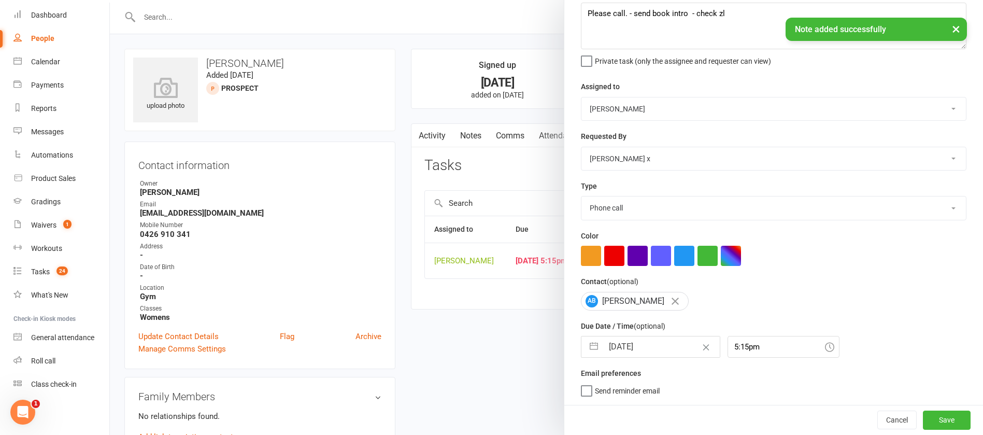
select select "8"
select select "2025"
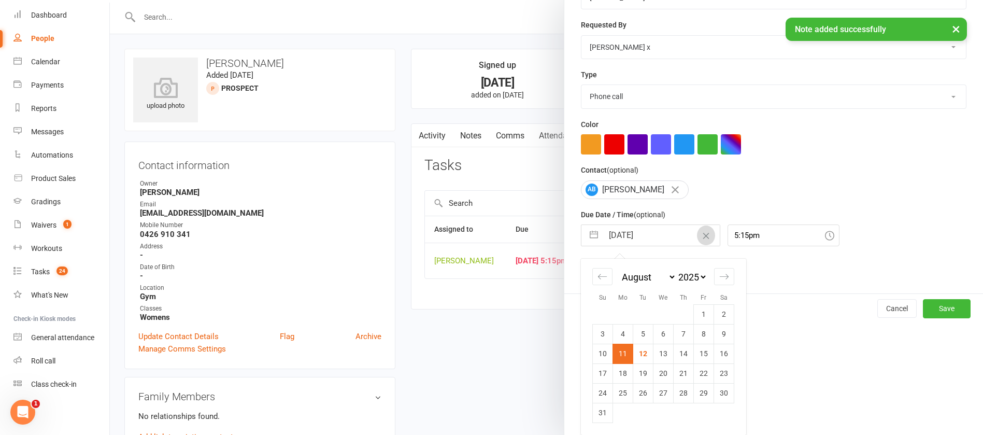
click at [676, 350] on td "14" at bounding box center [684, 354] width 20 height 20
type input "[DATE]"
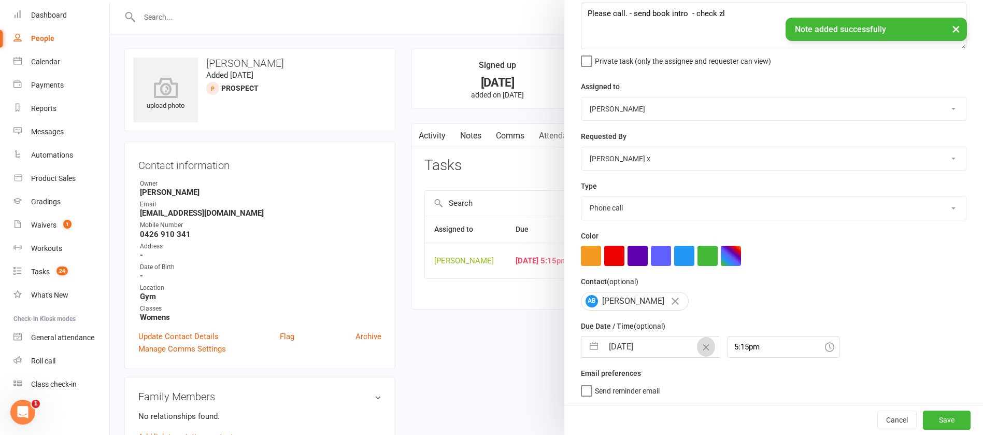
scroll to position [62, 0]
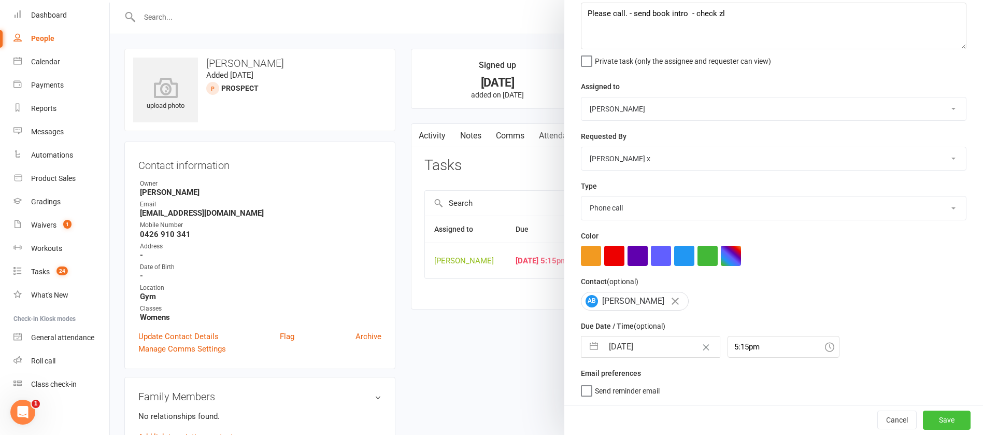
click at [923, 421] on button "Save" at bounding box center [947, 419] width 48 height 19
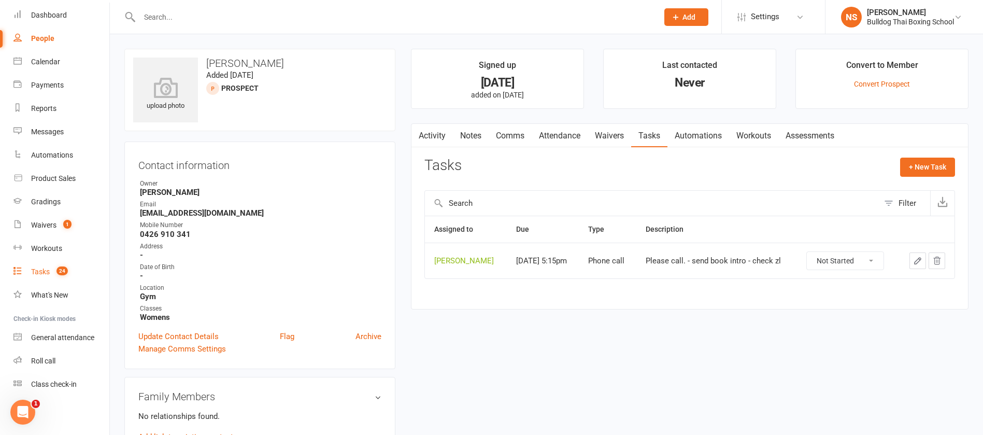
click at [45, 271] on div "Tasks" at bounding box center [40, 271] width 19 height 8
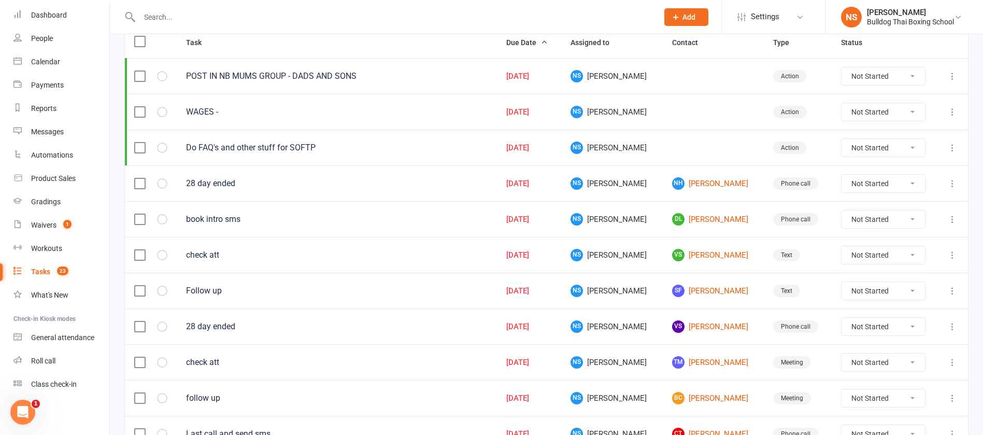
scroll to position [155, 0]
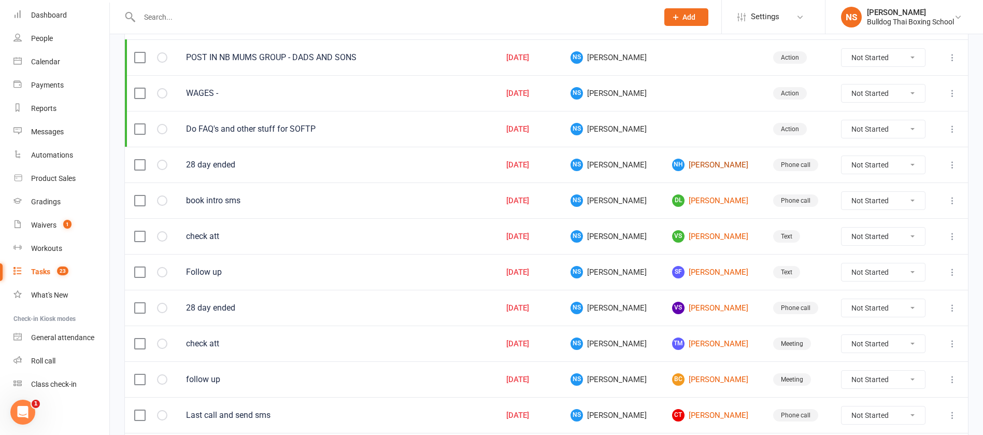
click at [688, 162] on link "NH [PERSON_NAME]" at bounding box center [713, 165] width 82 height 12
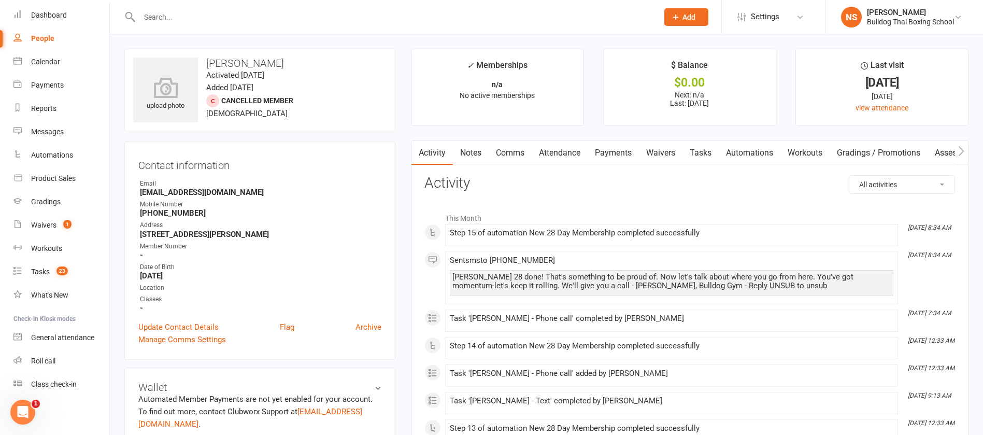
click at [512, 152] on link "Comms" at bounding box center [510, 153] width 43 height 24
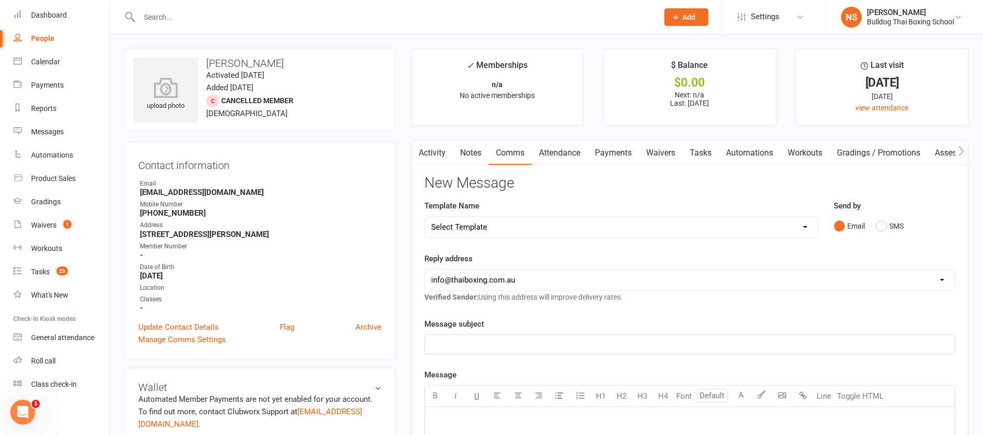
click at [518, 221] on select "Select Template [Email] Price Increase 28 Day Kick starter [SMS] 10 Pass Check …" at bounding box center [621, 227] width 393 height 21
select select "66"
click at [425, 217] on select "Select Template [Email] Price Increase 28 Day Kick starter [SMS] 10 Pass Check …" at bounding box center [621, 227] width 393 height 21
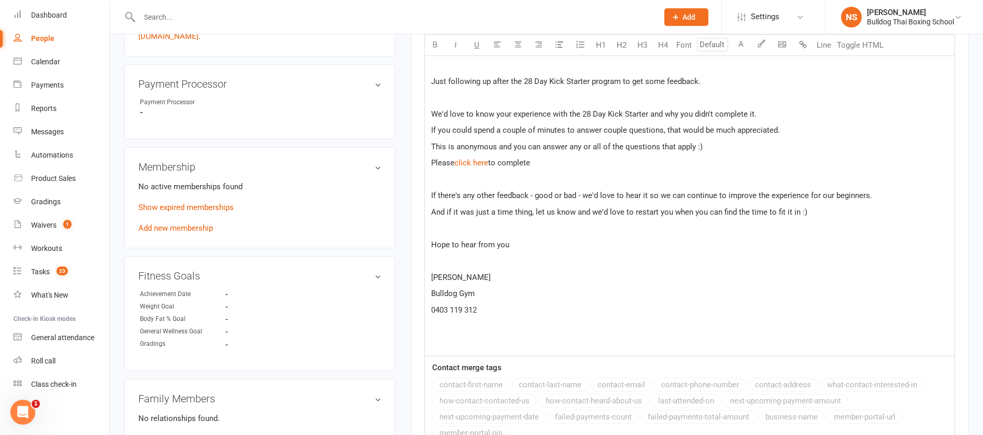
scroll to position [389, 0]
click at [216, 205] on link "Show expired memberships" at bounding box center [185, 206] width 95 height 9
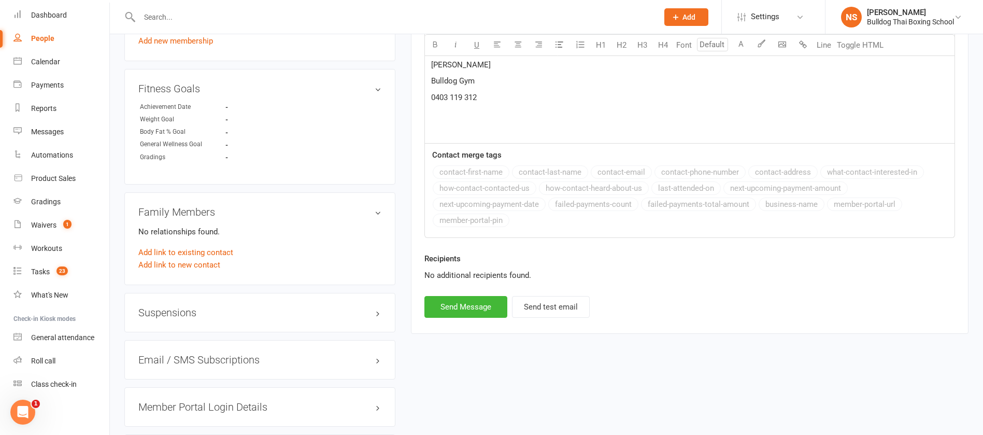
scroll to position [759, 0]
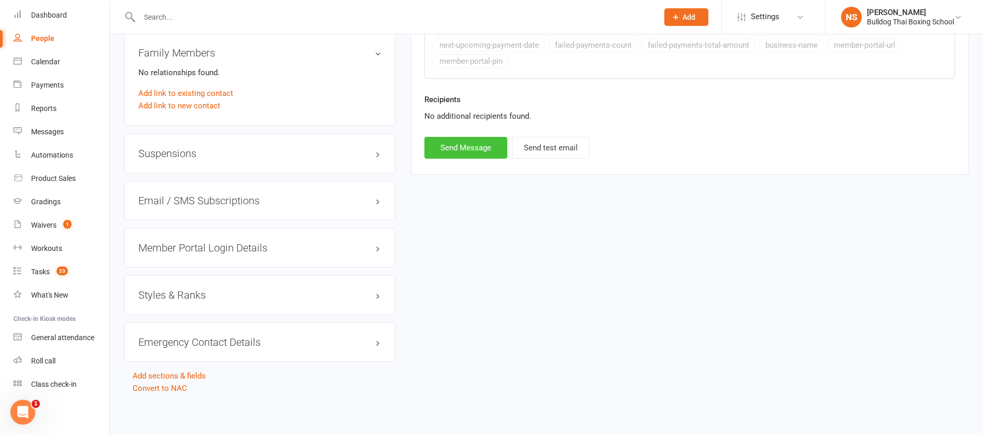
click at [468, 145] on button "Send Message" at bounding box center [465, 148] width 83 height 22
select select
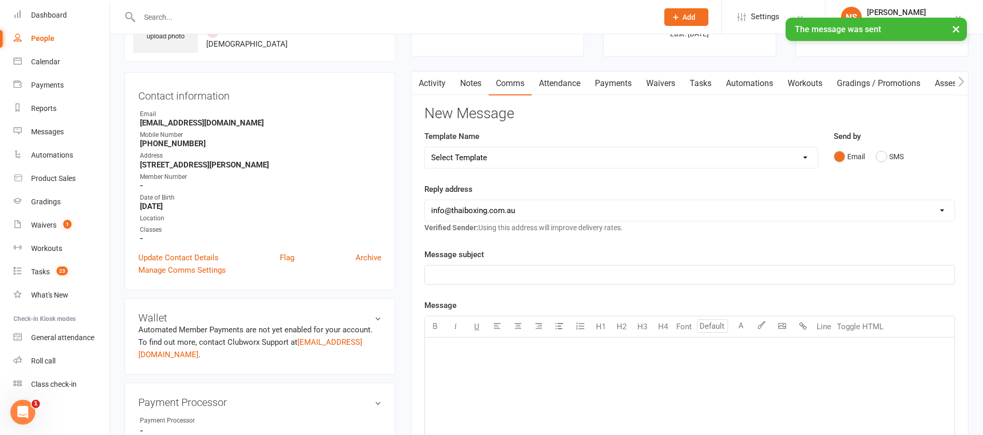
scroll to position [0, 0]
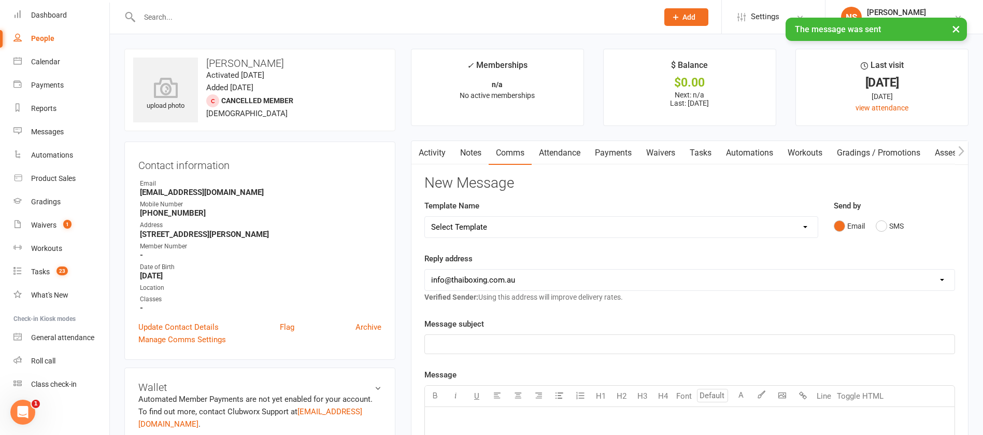
click at [705, 149] on link "Tasks" at bounding box center [700, 153] width 36 height 24
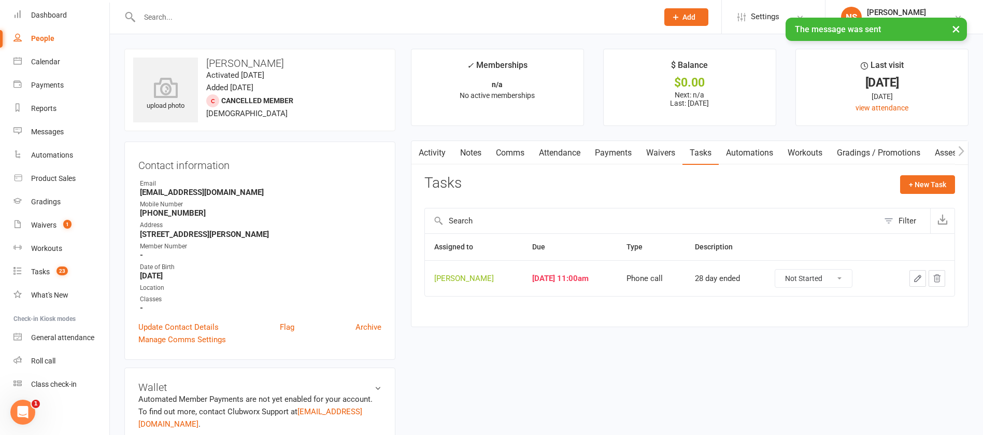
click at [918, 278] on icon "button" at bounding box center [917, 278] width 9 height 9
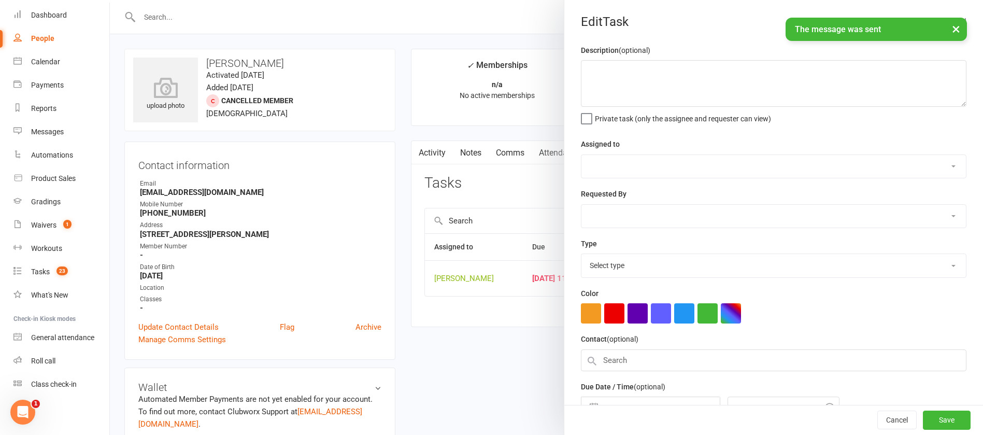
type textarea "28 day ended"
select select "12940"
select select "45795"
type input "[DATE]"
type input "11:00am"
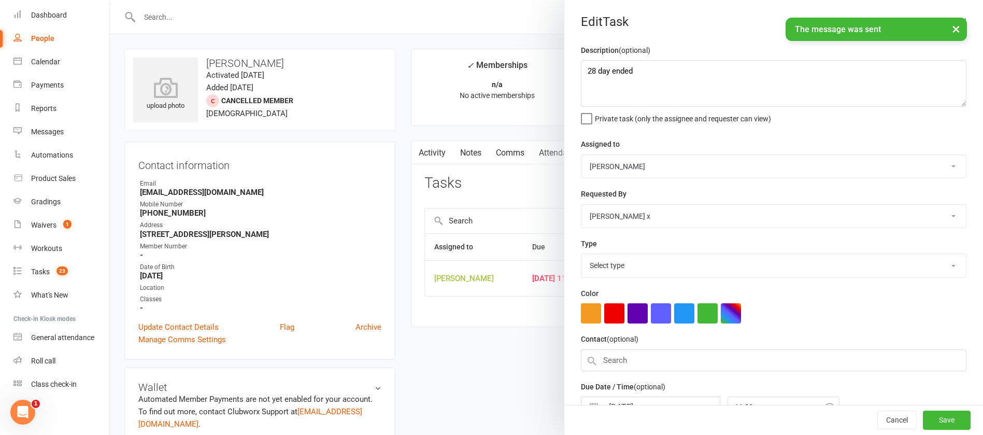
select select "12048"
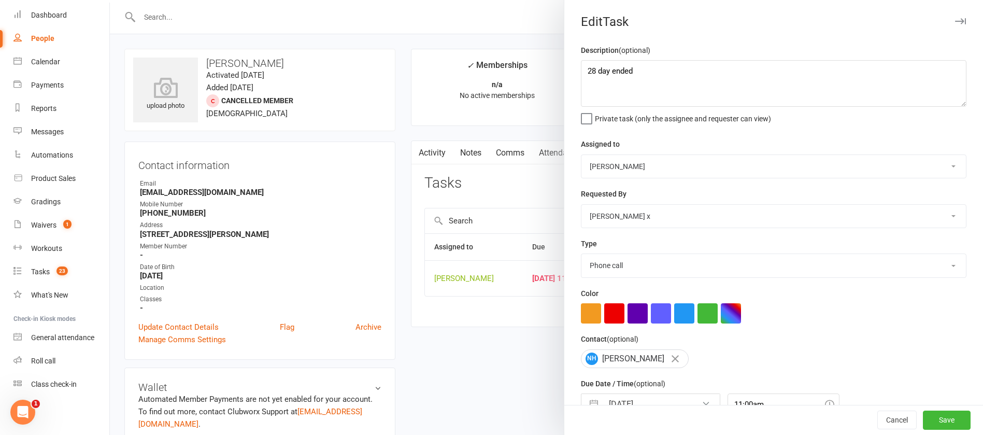
scroll to position [62, 0]
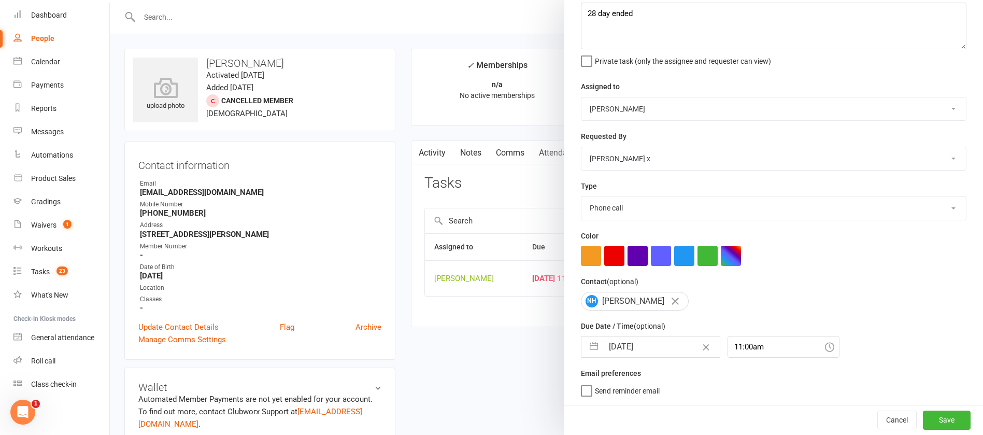
click at [647, 343] on input "[DATE]" at bounding box center [661, 346] width 117 height 21
select select "6"
select select "2025"
select select "7"
select select "2025"
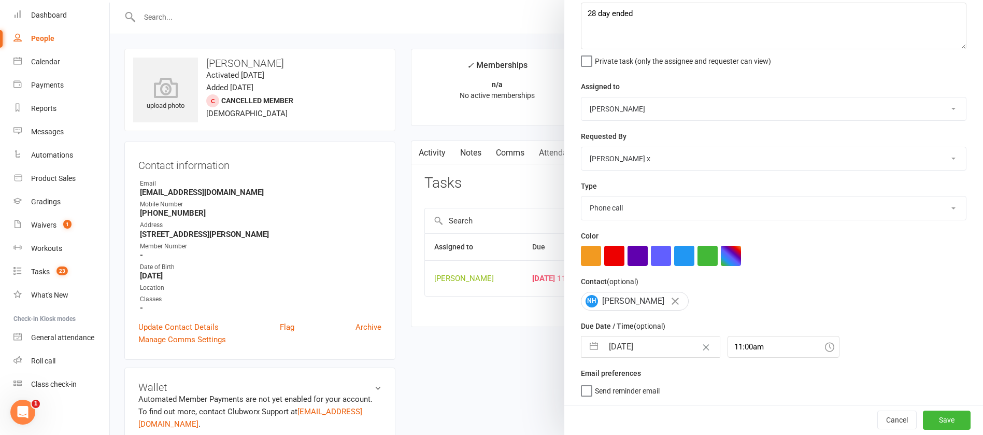
select select "8"
select select "2025"
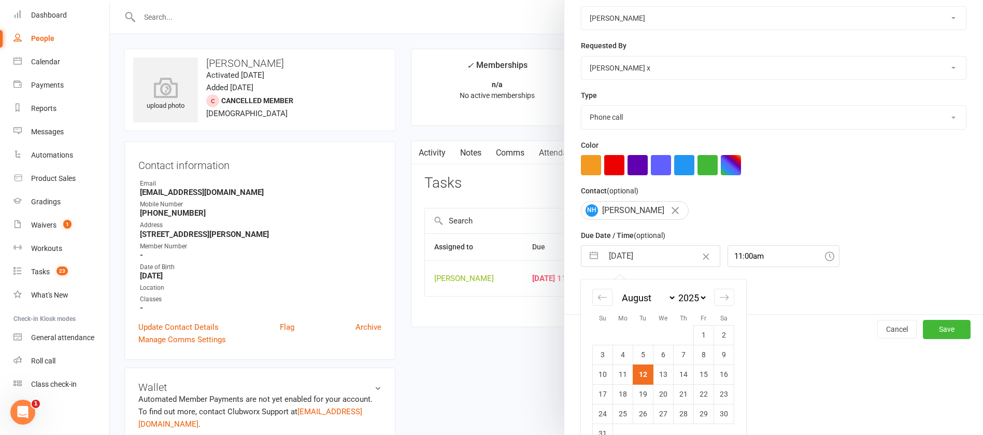
scroll to position [173, 0]
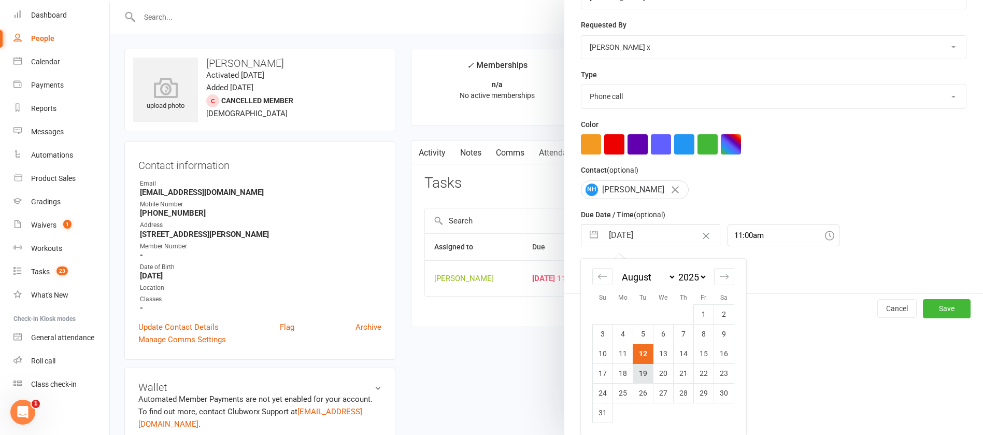
click at [637, 376] on td "19" at bounding box center [643, 373] width 20 height 20
type input "[DATE]"
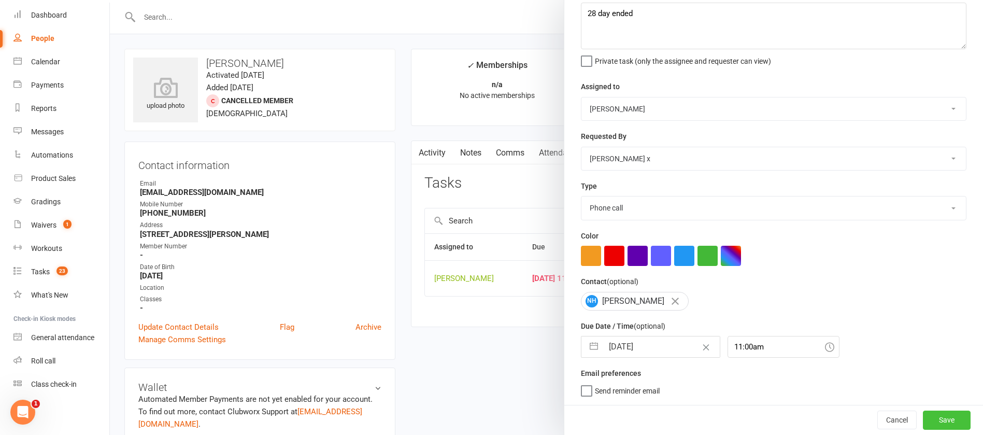
click at [923, 420] on button "Save" at bounding box center [947, 419] width 48 height 19
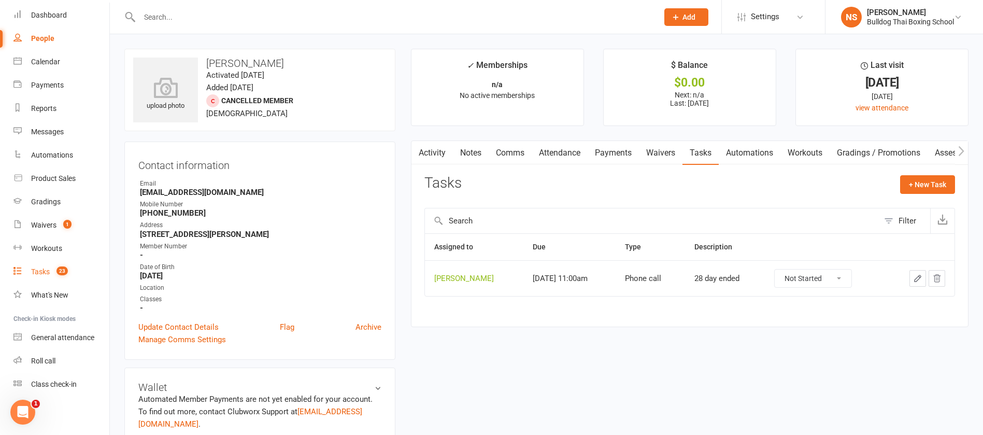
click at [48, 271] on div "Tasks" at bounding box center [40, 271] width 19 height 8
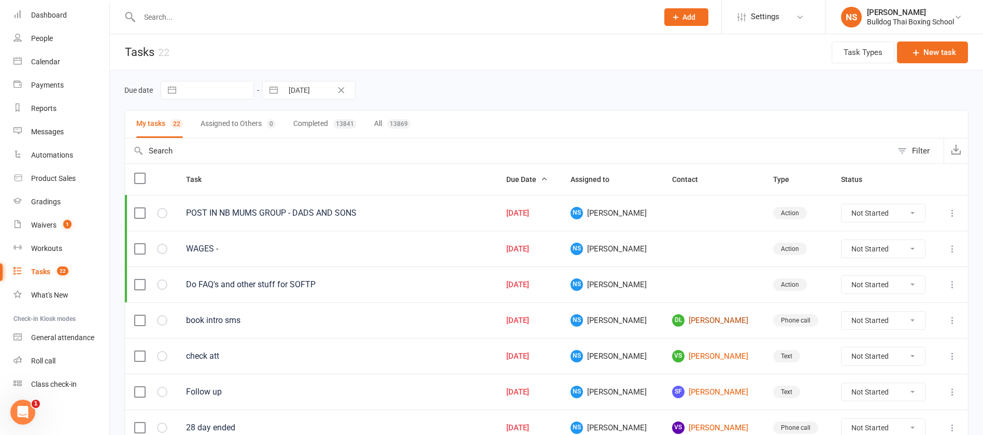
click at [691, 321] on link "DL [PERSON_NAME]" at bounding box center [713, 320] width 82 height 12
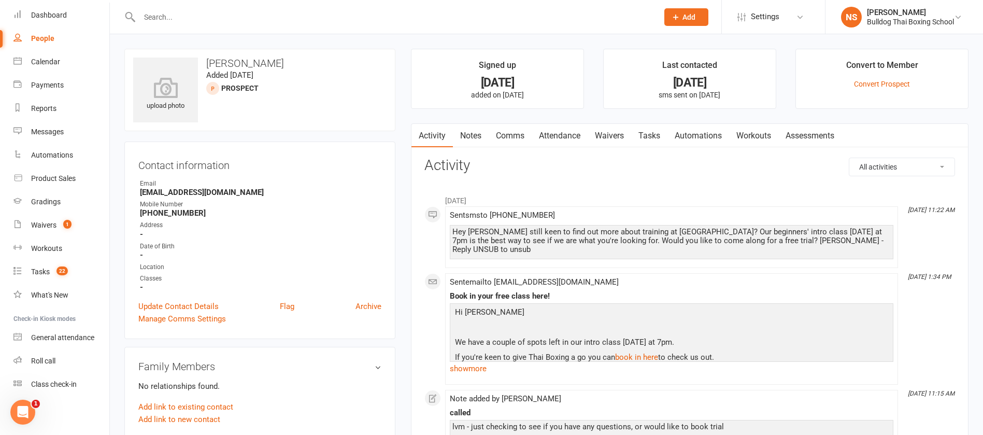
click at [475, 136] on link "Notes" at bounding box center [471, 136] width 36 height 24
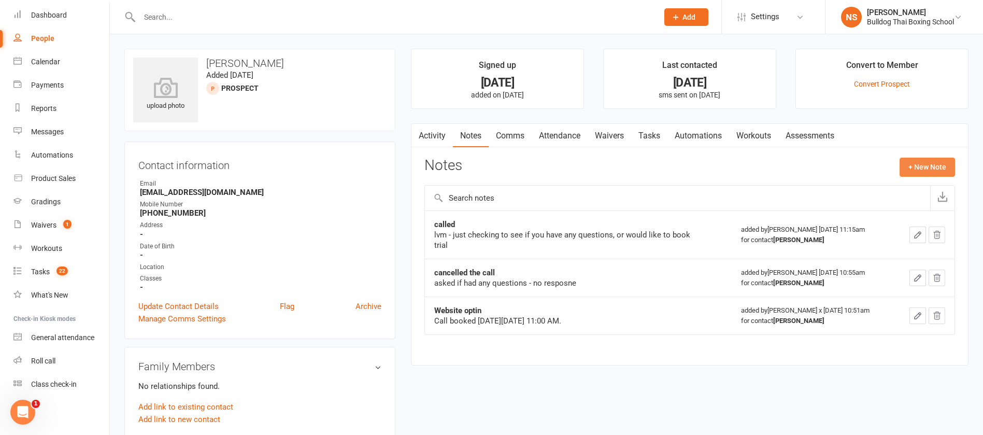
click at [925, 166] on button "+ New Note" at bounding box center [926, 167] width 55 height 19
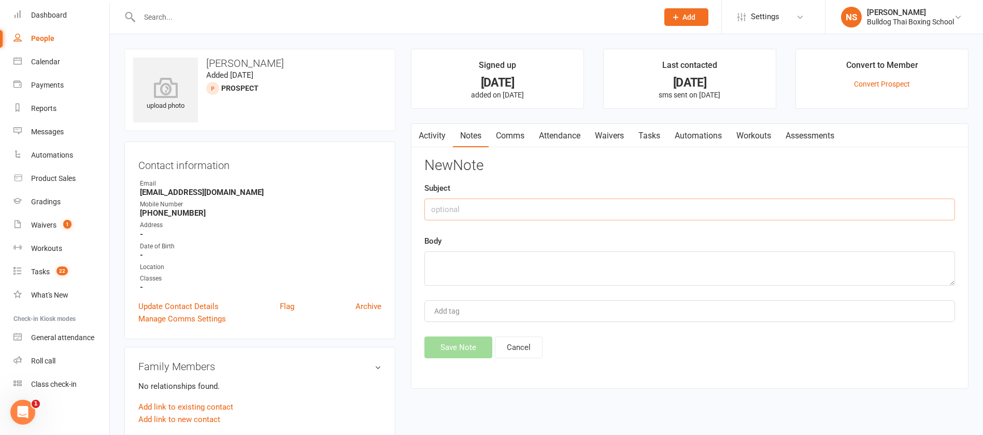
click at [503, 207] on input "text" at bounding box center [689, 209] width 531 height 22
type input "CALLED"
click at [462, 265] on textarea at bounding box center [689, 268] width 531 height 34
type textarea "DLM"
click at [468, 354] on button "Save Note" at bounding box center [458, 347] width 68 height 22
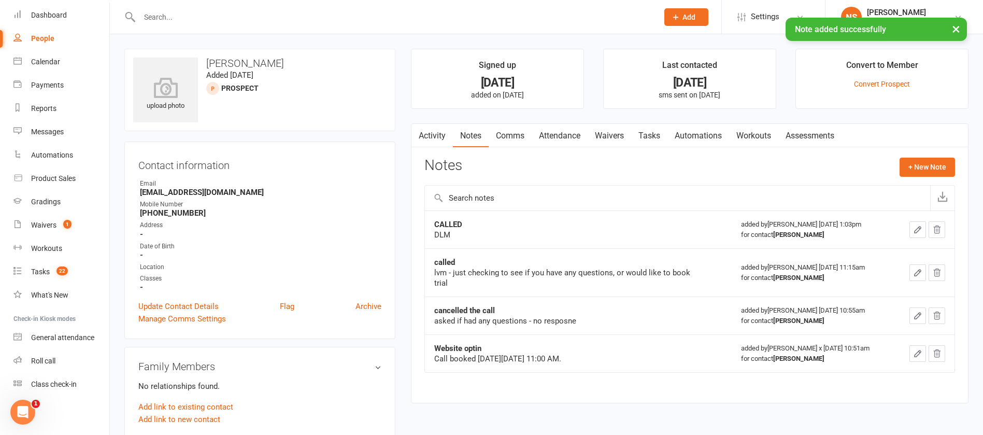
drag, startPoint x: 654, startPoint y: 133, endPoint x: 665, endPoint y: 134, distance: 10.4
click at [657, 133] on link "Tasks" at bounding box center [649, 136] width 36 height 24
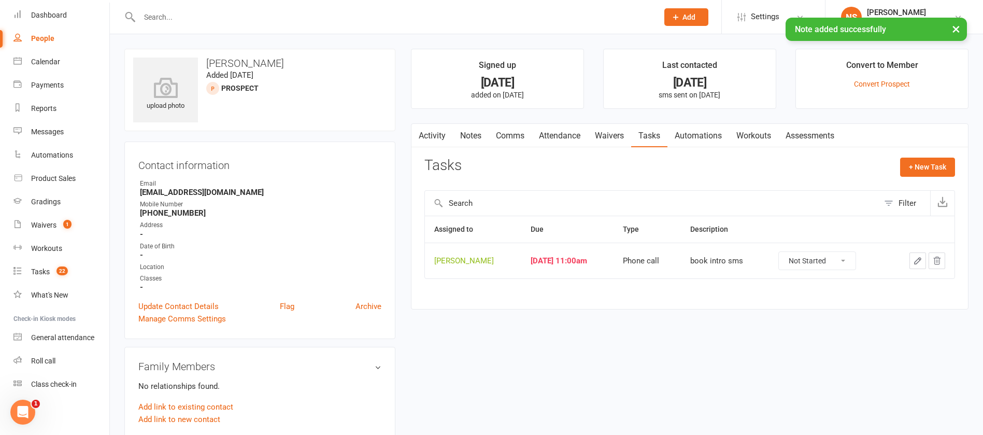
click at [918, 257] on icon "button" at bounding box center [917, 260] width 9 height 9
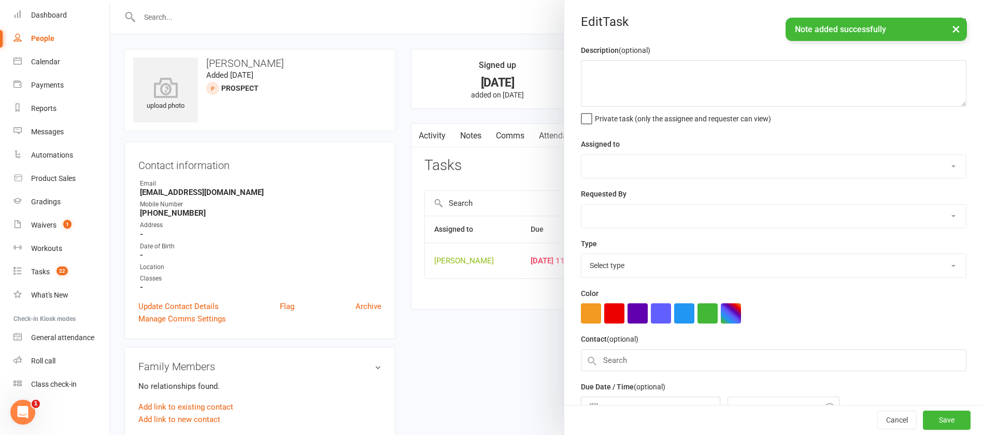
type textarea "book intro sms"
select select "12940"
select select "45795"
type input "[DATE]"
type input "11:00am"
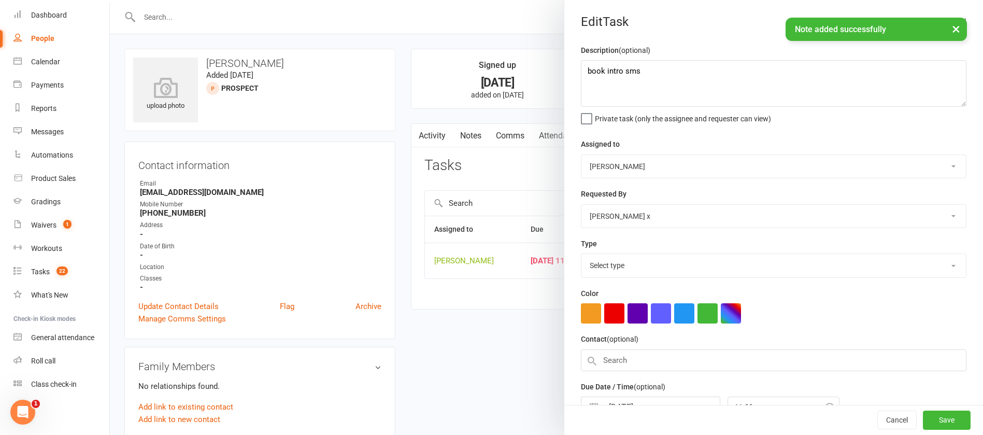
select select "12048"
drag, startPoint x: 606, startPoint y: 78, endPoint x: 543, endPoint y: 71, distance: 63.6
click at [110, 0] on react-component "Edit Task Description (optional) book intro sms Private task (only the assignee…" at bounding box center [110, 0] width 0 height 0
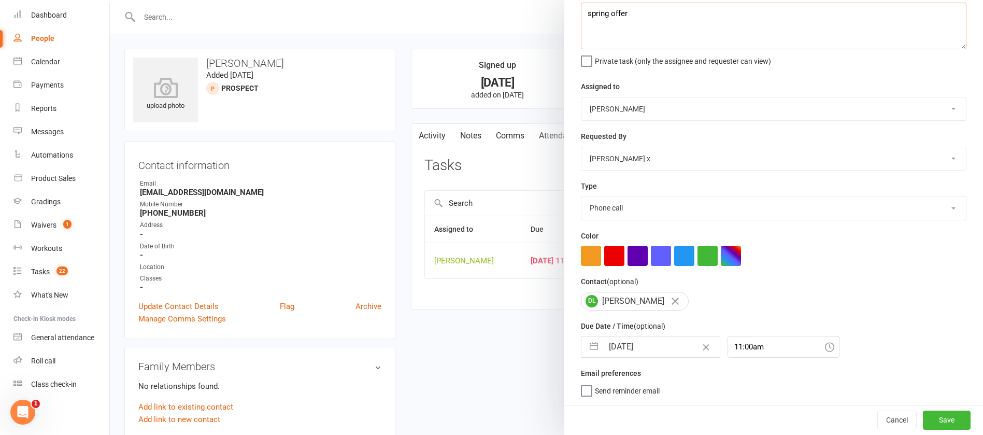
type textarea "spring offer"
click at [654, 353] on input "[DATE]" at bounding box center [661, 346] width 117 height 21
select select "6"
select select "2025"
select select "7"
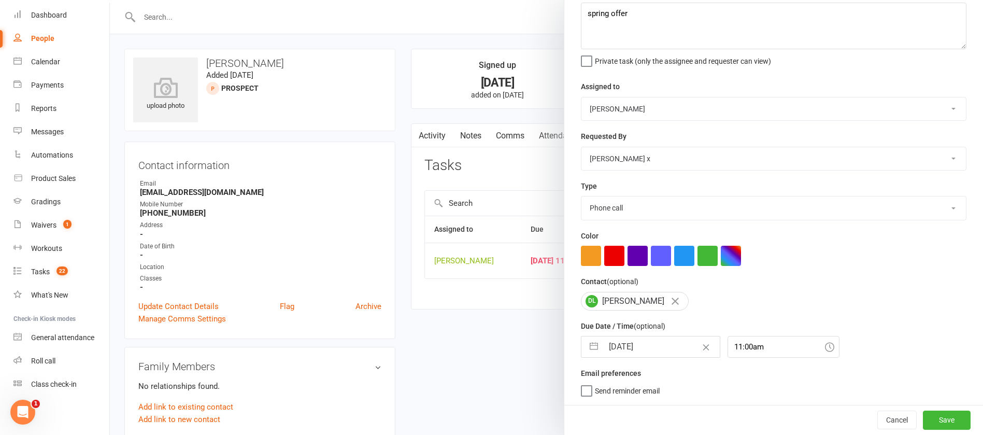
select select "2025"
select select "8"
select select "2025"
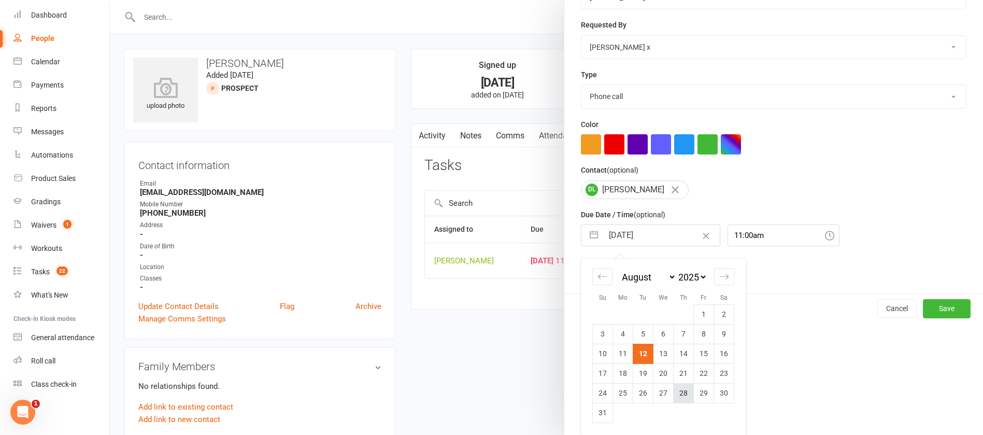
scroll to position [173, 0]
click at [697, 393] on td "29" at bounding box center [704, 393] width 20 height 20
type input "[DATE]"
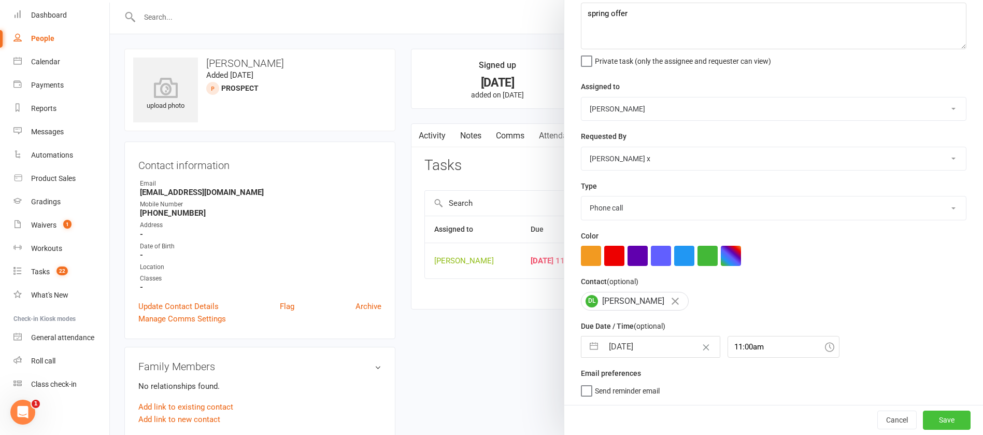
click at [925, 412] on button "Save" at bounding box center [947, 419] width 48 height 19
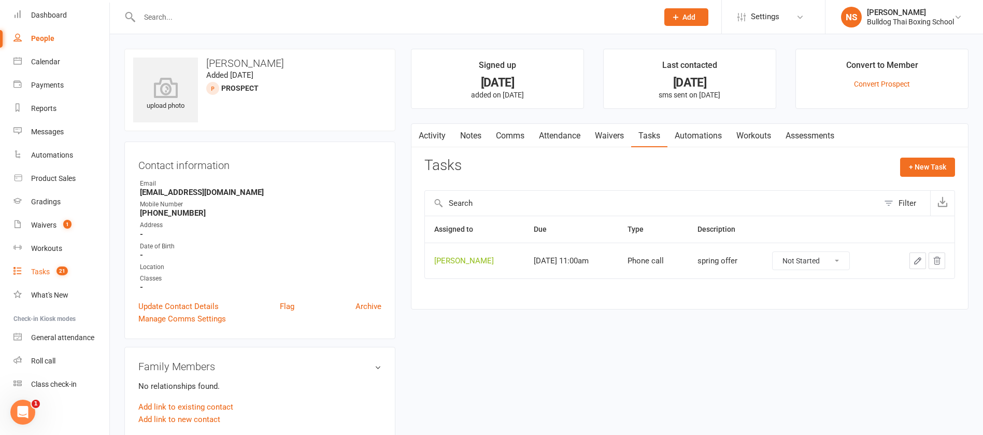
click at [44, 269] on div "Tasks" at bounding box center [40, 271] width 19 height 8
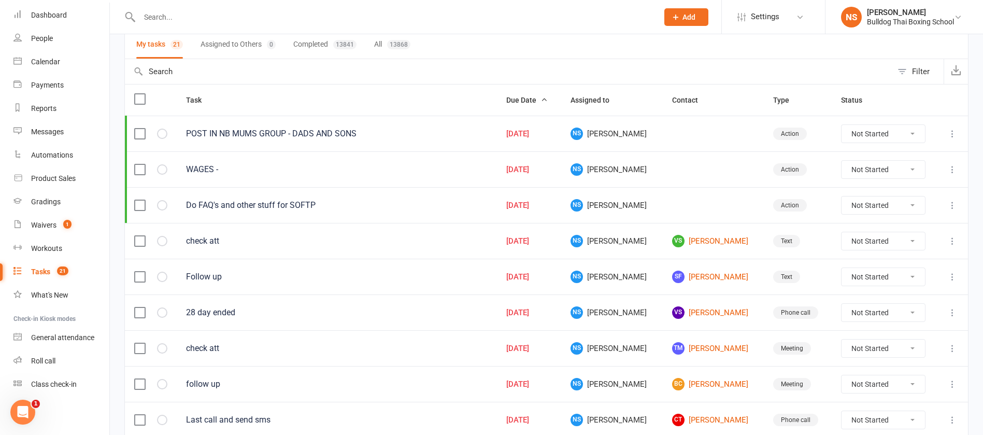
scroll to position [155, 0]
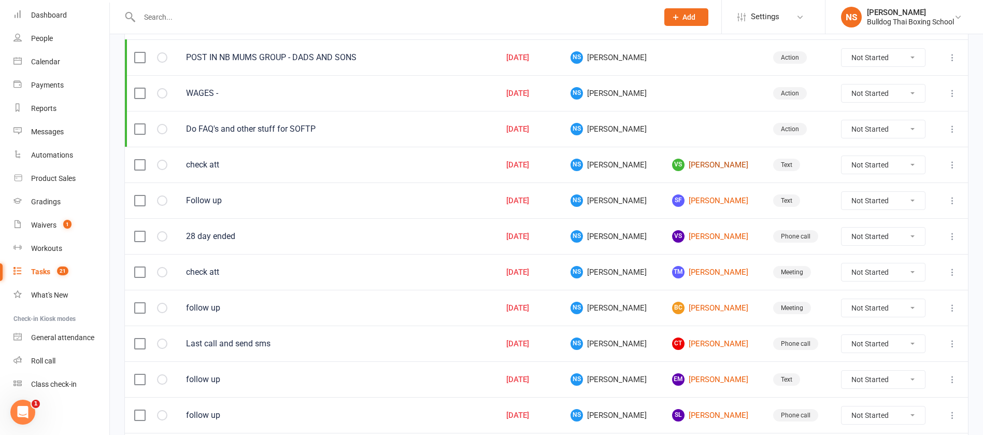
click at [695, 161] on link "VS [PERSON_NAME]" at bounding box center [713, 165] width 82 height 12
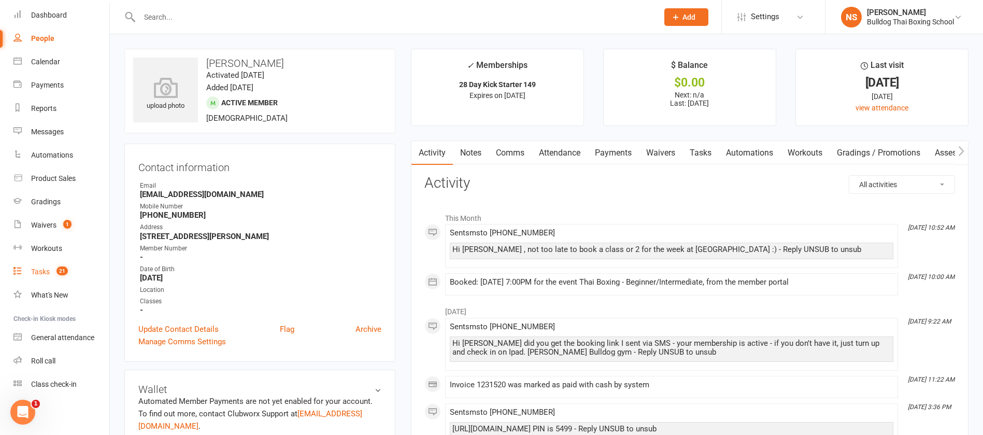
click at [41, 277] on link "Tasks 21" at bounding box center [61, 271] width 96 height 23
